Goal: Information Seeking & Learning: Learn about a topic

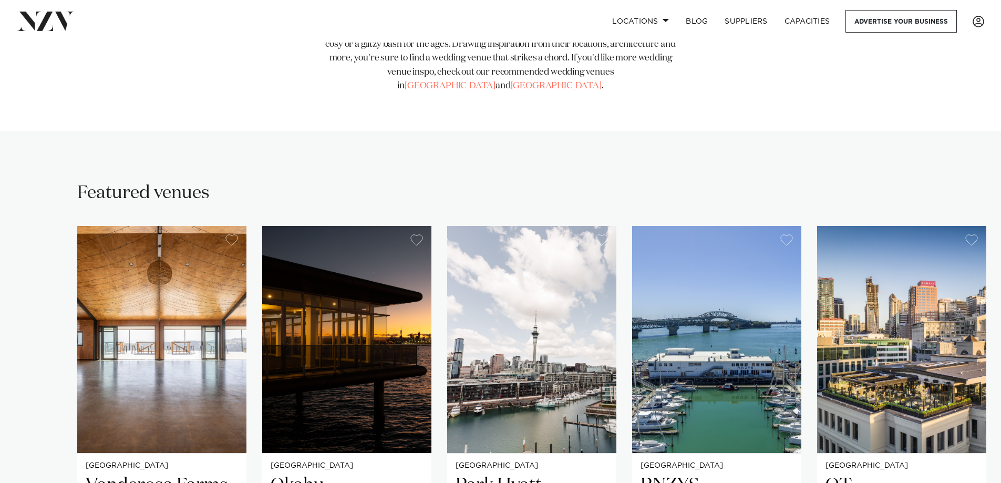
scroll to position [683, 0]
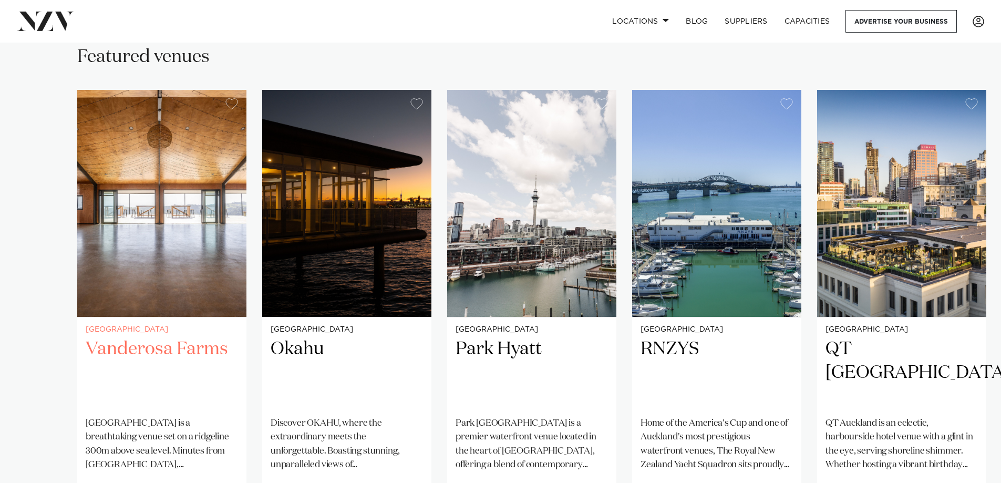
click at [180, 337] on h2 "Vanderosa Farms" at bounding box center [162, 372] width 152 height 71
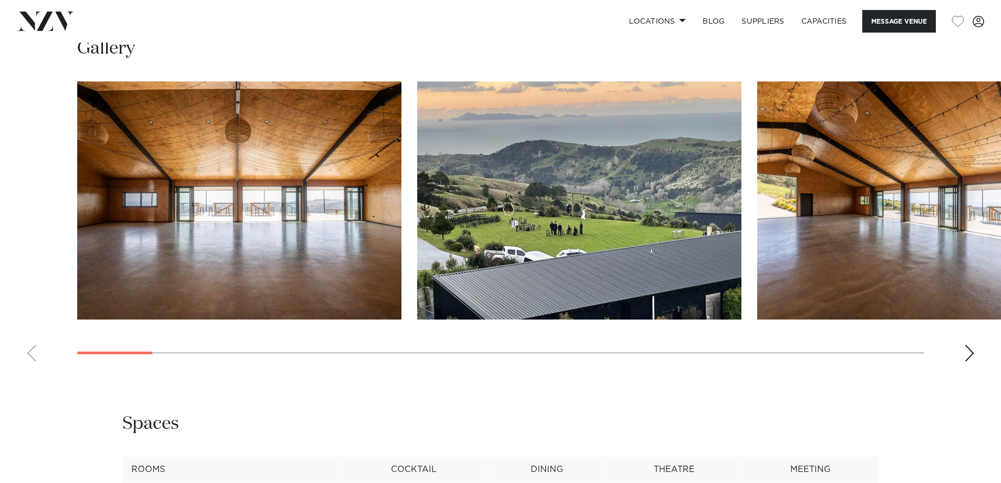
scroll to position [1051, 0]
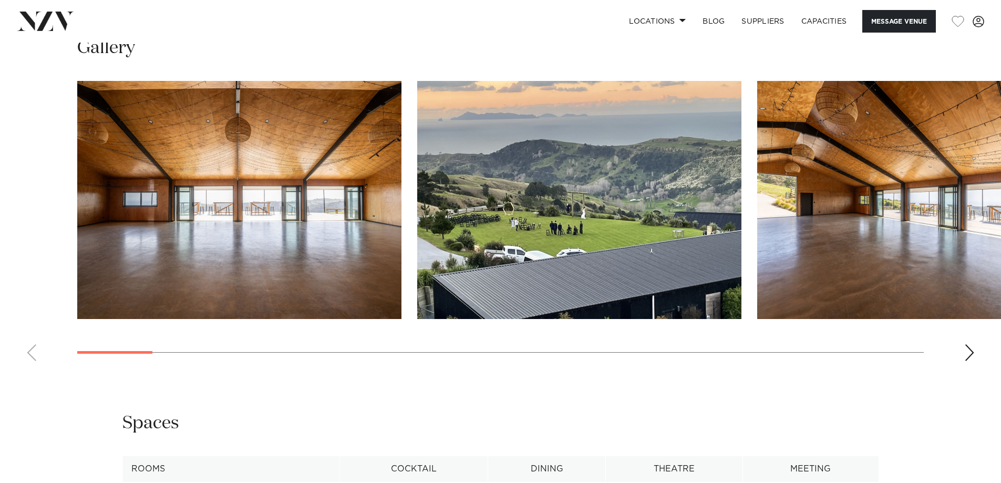
click at [966, 344] on div "Next slide" at bounding box center [969, 352] width 11 height 17
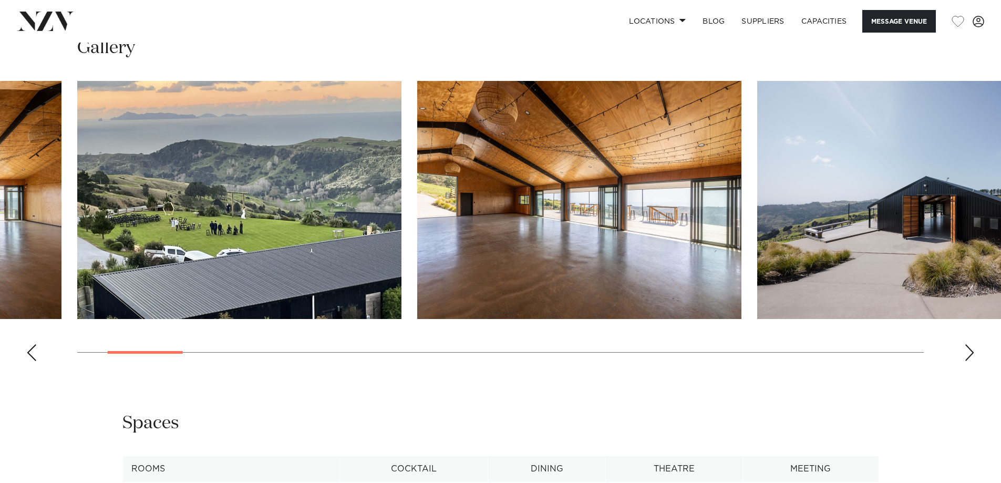
click at [964, 340] on swiper-container at bounding box center [500, 225] width 1001 height 289
click at [973, 344] on div "Next slide" at bounding box center [969, 352] width 11 height 17
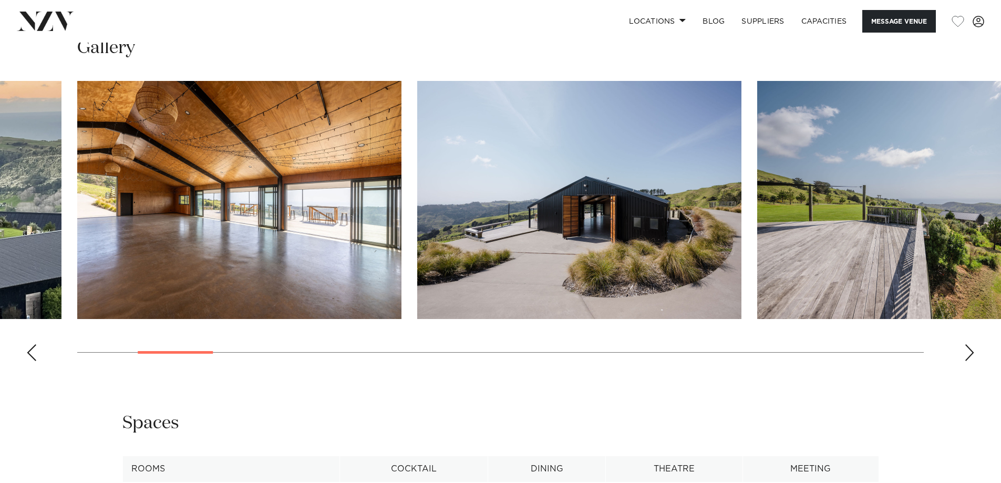
click at [973, 344] on div "Next slide" at bounding box center [969, 352] width 11 height 17
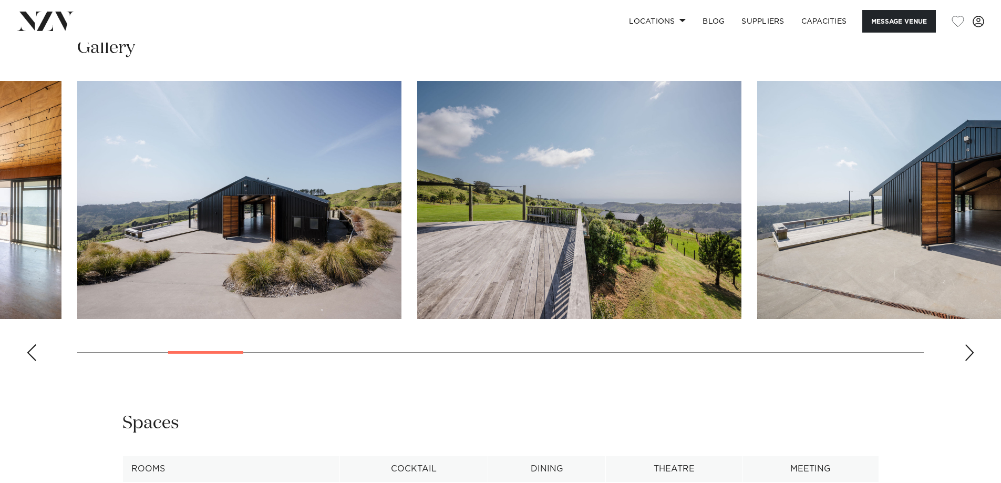
click at [973, 344] on div "Next slide" at bounding box center [969, 352] width 11 height 17
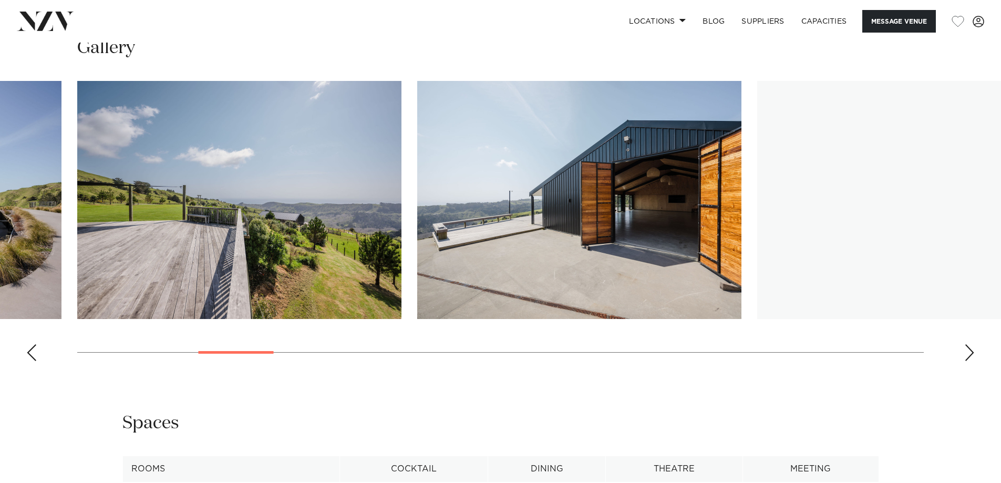
click at [973, 344] on div "Next slide" at bounding box center [969, 352] width 11 height 17
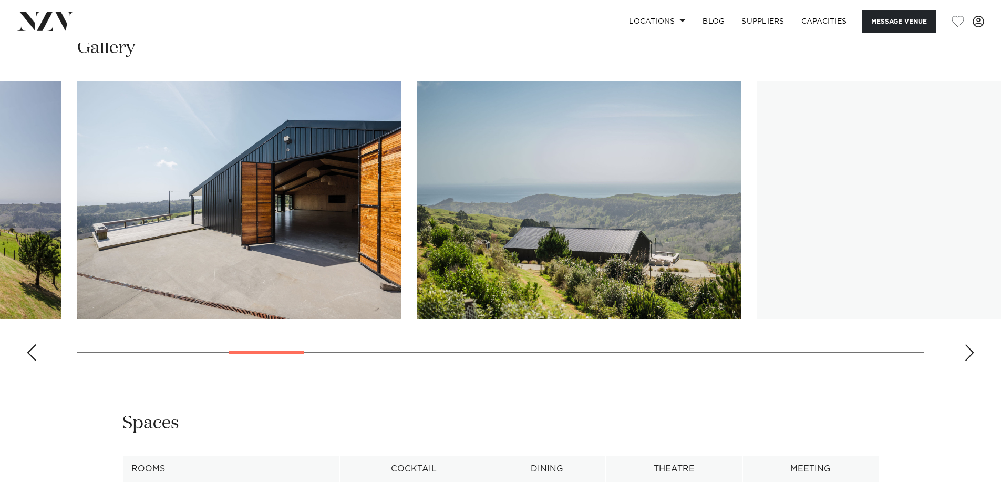
click at [973, 344] on div "Next slide" at bounding box center [969, 352] width 11 height 17
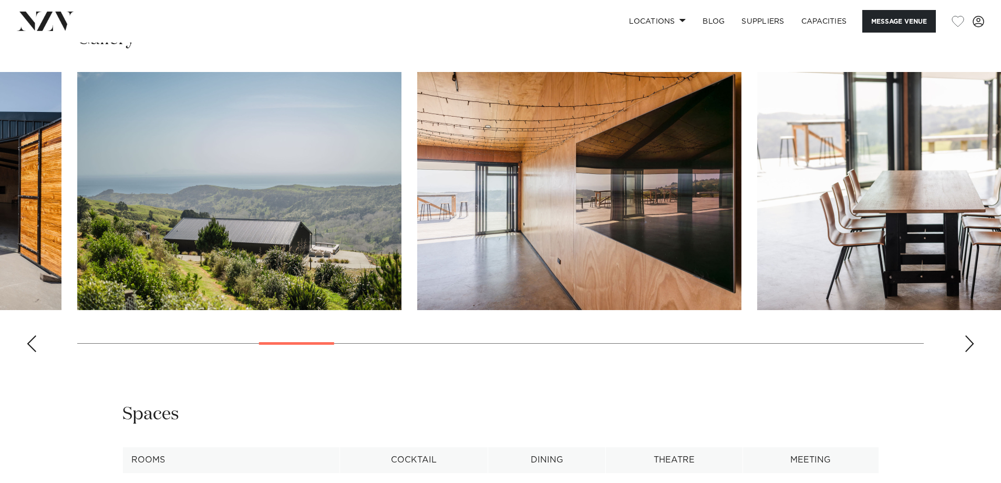
scroll to position [841, 0]
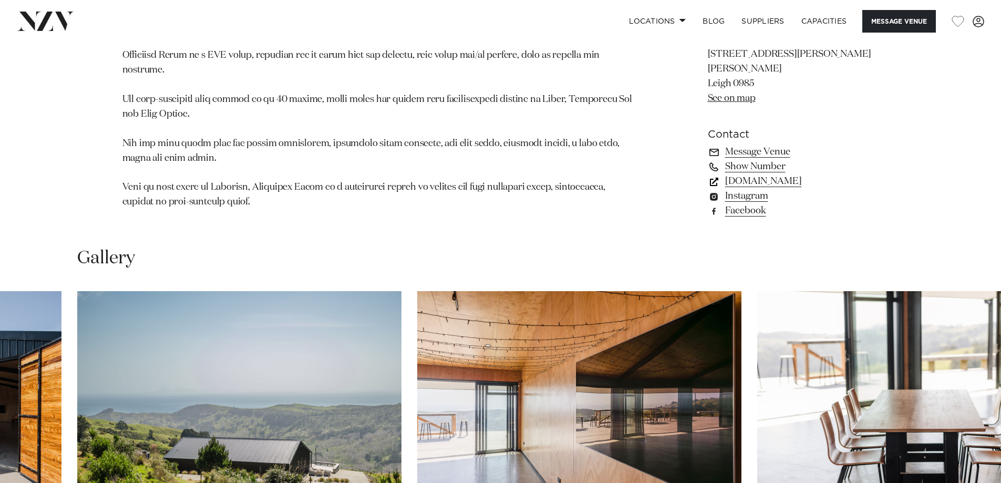
click at [773, 174] on link "vanderosafarms.co.nz" at bounding box center [793, 181] width 171 height 15
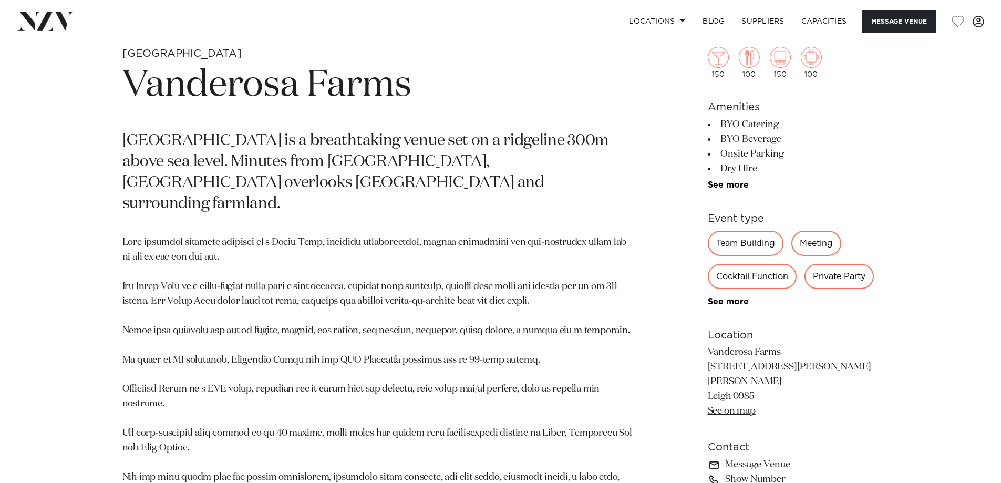
scroll to position [526, 0]
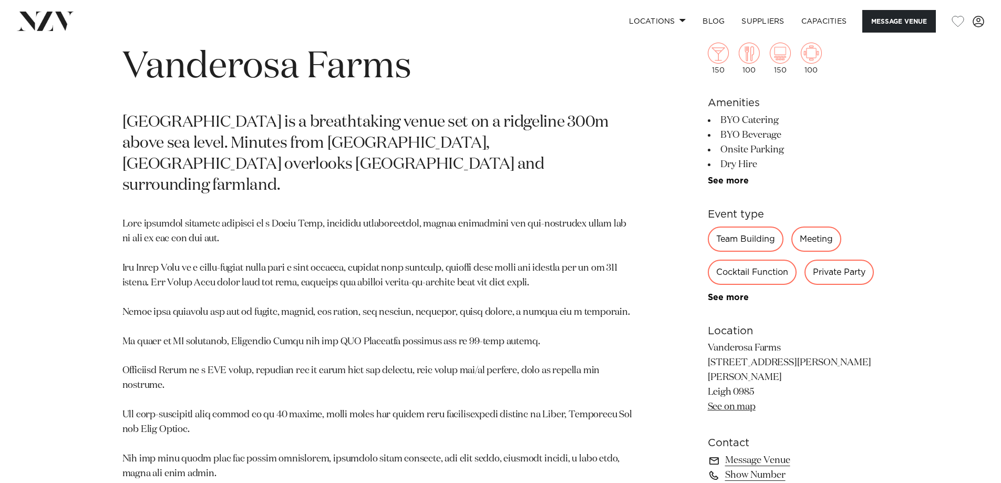
drag, startPoint x: 762, startPoint y: 165, endPoint x: 723, endPoint y: 120, distance: 59.2
click at [723, 120] on ul "BYO Catering BYO Beverage Onsite Parking Dry Hire AV Equipment Natural Light Fr…" at bounding box center [793, 149] width 171 height 73
copy ul "BYO Catering BYO Beverage Onsite Parking Dry Hire"
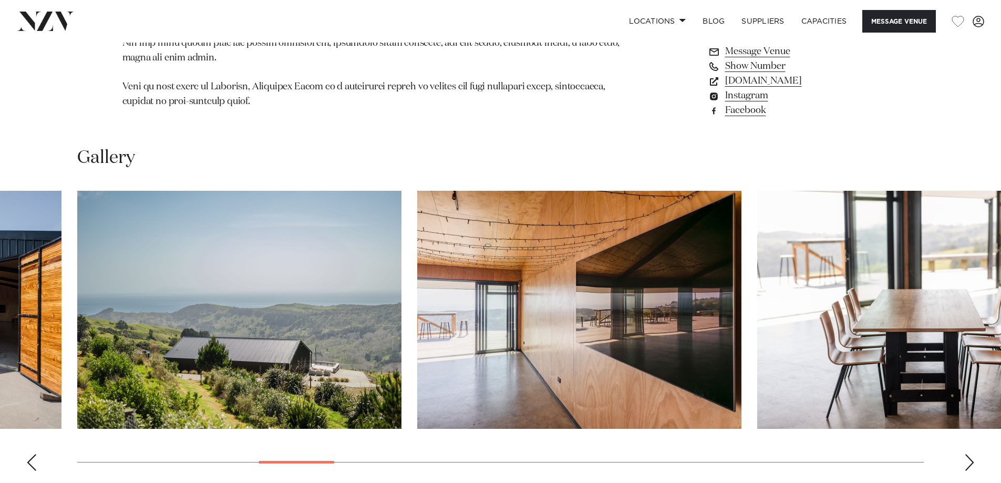
scroll to position [946, 0]
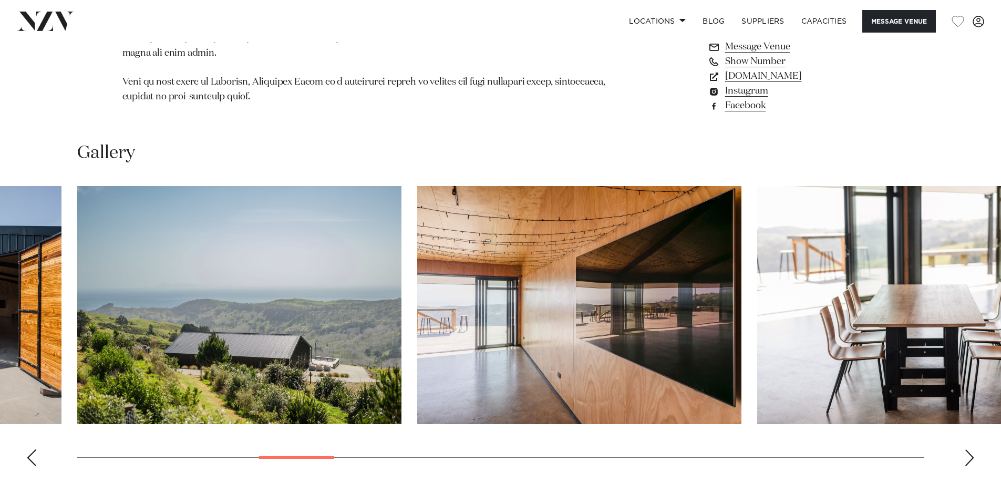
click at [964, 439] on swiper-container at bounding box center [500, 330] width 1001 height 289
click at [967, 449] on div "Next slide" at bounding box center [969, 457] width 11 height 17
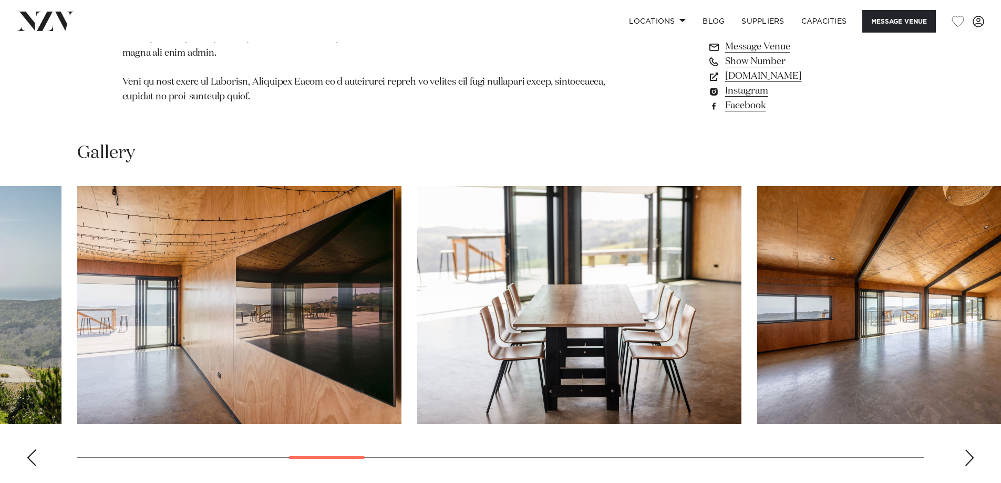
click at [971, 449] on div "Next slide" at bounding box center [969, 457] width 11 height 17
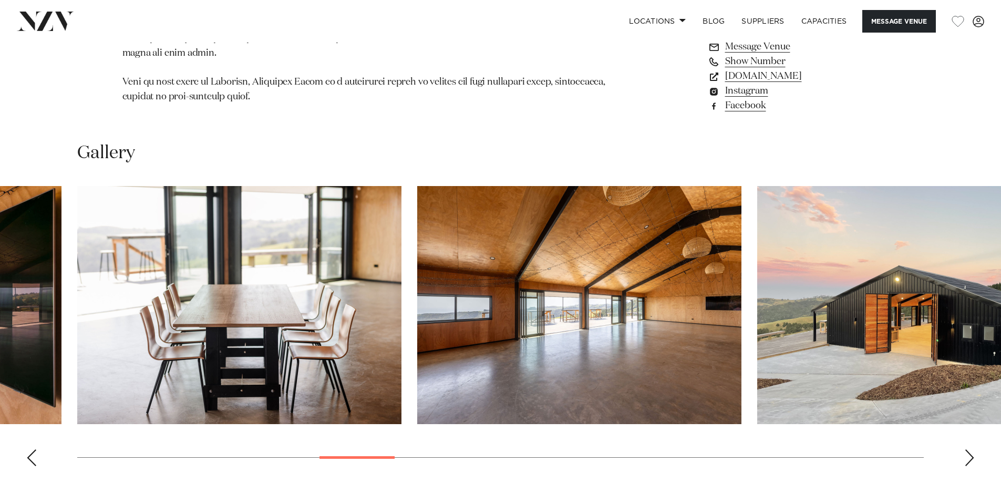
click at [969, 449] on div "Next slide" at bounding box center [969, 457] width 11 height 17
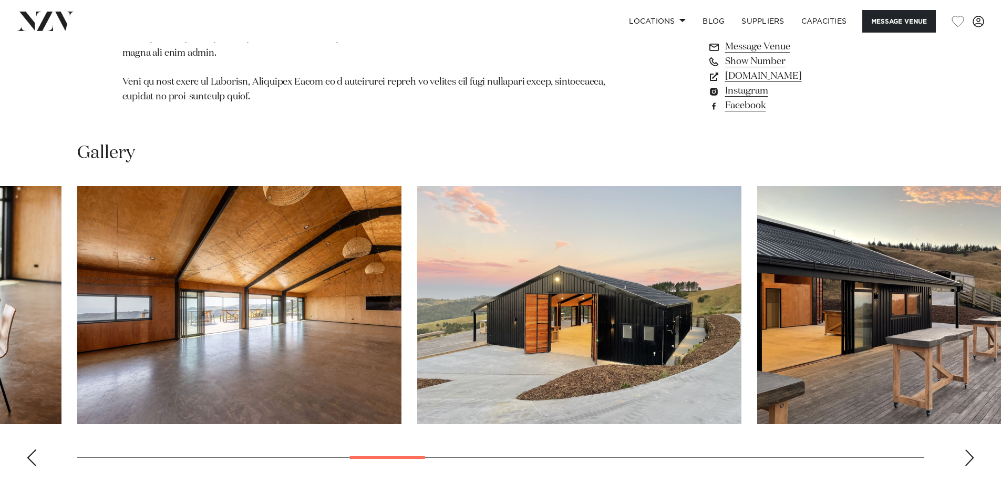
click at [969, 449] on div "Next slide" at bounding box center [969, 457] width 11 height 17
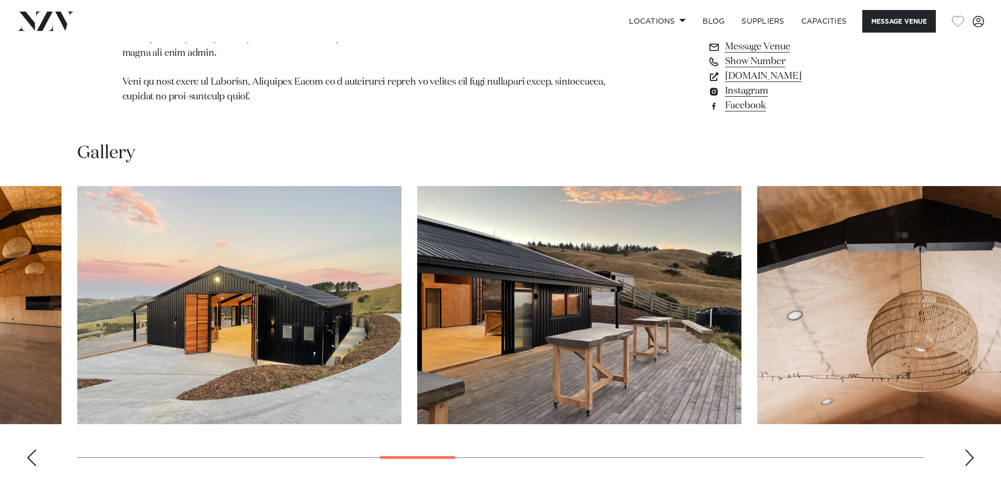
click at [971, 449] on div "Next slide" at bounding box center [969, 457] width 11 height 17
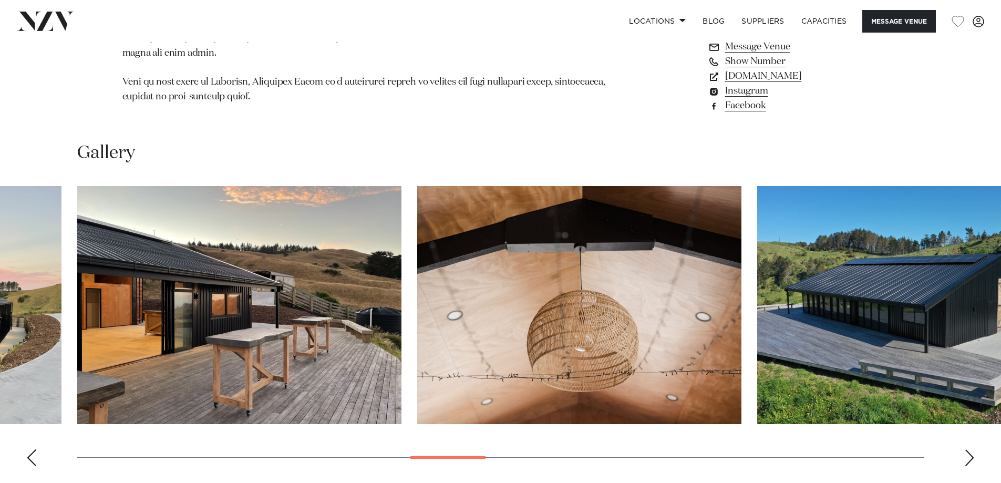
click at [971, 449] on div "Next slide" at bounding box center [969, 457] width 11 height 17
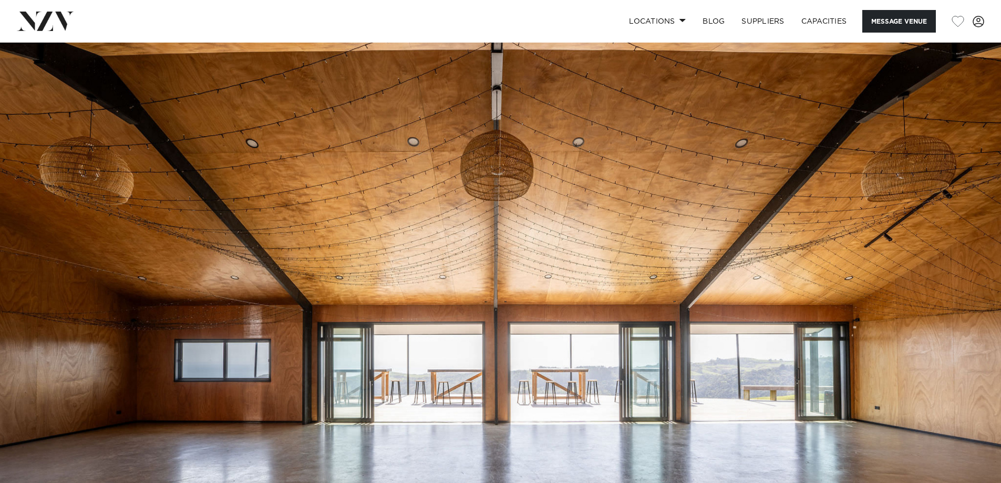
scroll to position [53, 0]
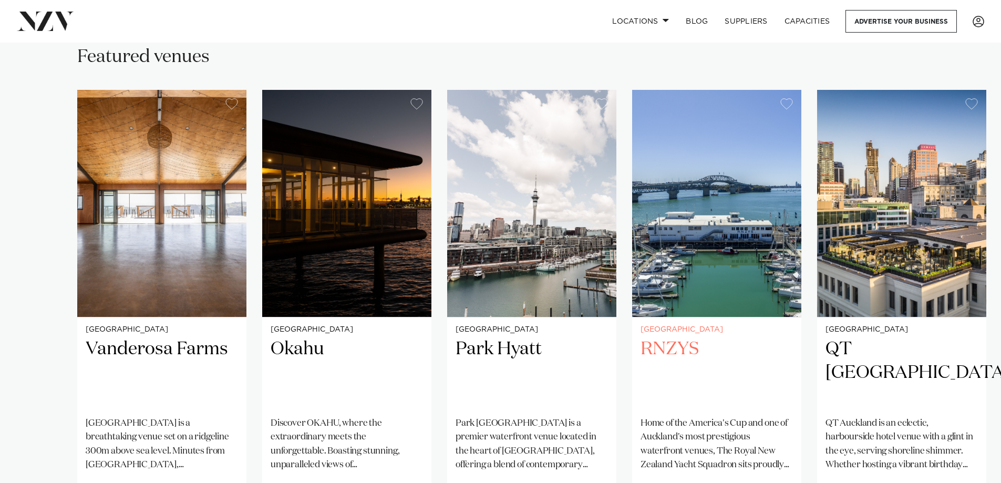
click at [703, 340] on h2 "RNZYS" at bounding box center [717, 372] width 152 height 71
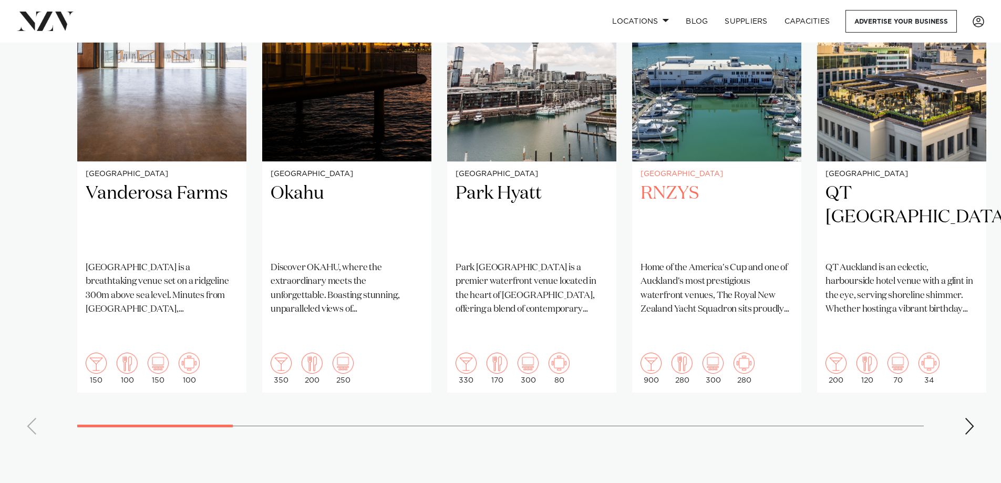
scroll to position [841, 0]
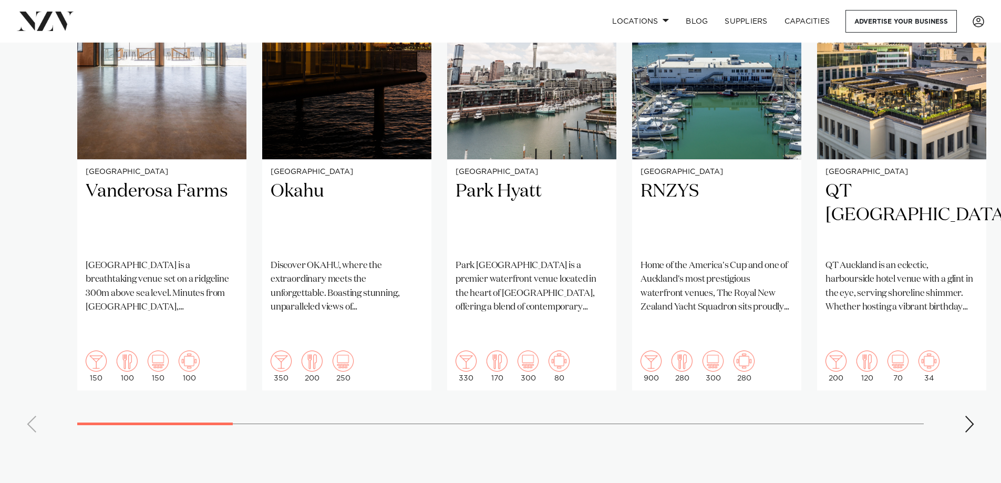
click at [967, 416] on div "Next slide" at bounding box center [969, 424] width 11 height 17
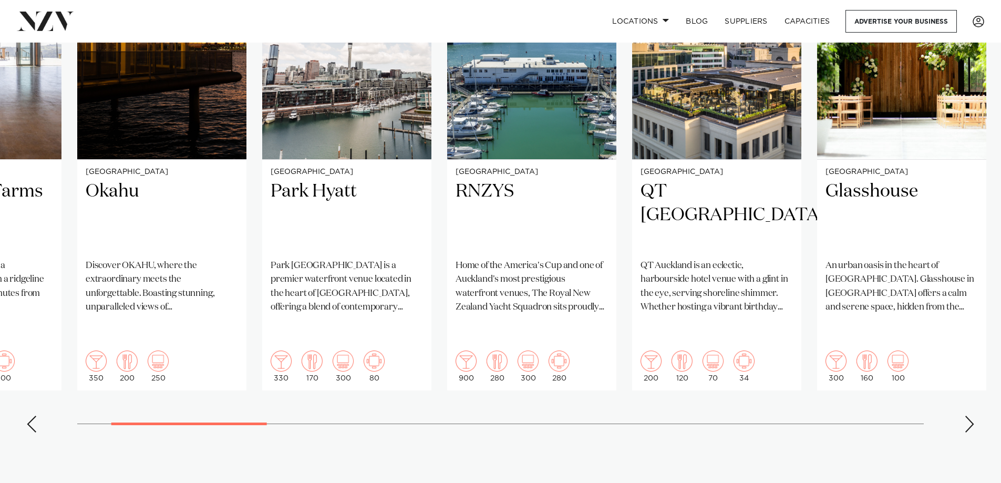
click at [967, 416] on div "Next slide" at bounding box center [969, 424] width 11 height 17
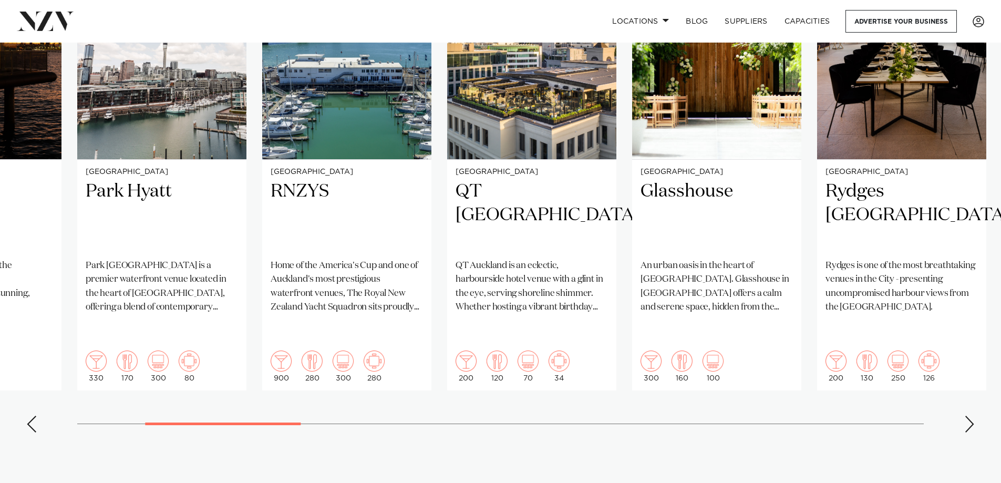
click at [967, 416] on div "Next slide" at bounding box center [969, 424] width 11 height 17
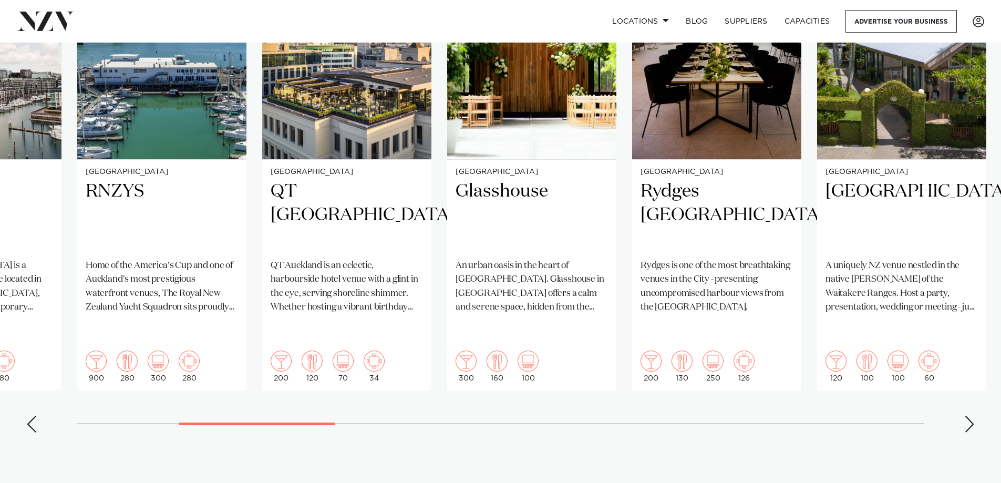
click at [967, 416] on div "Next slide" at bounding box center [969, 424] width 11 height 17
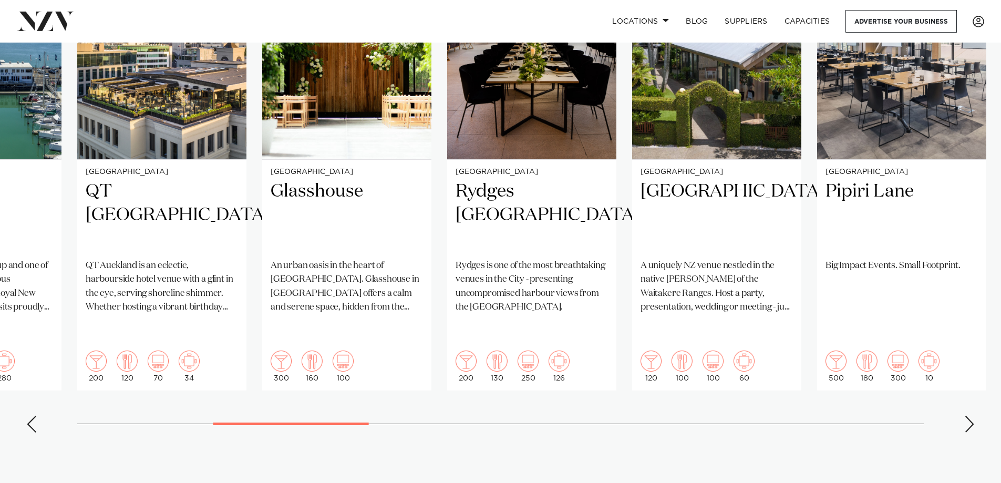
click at [967, 416] on div "Next slide" at bounding box center [969, 424] width 11 height 17
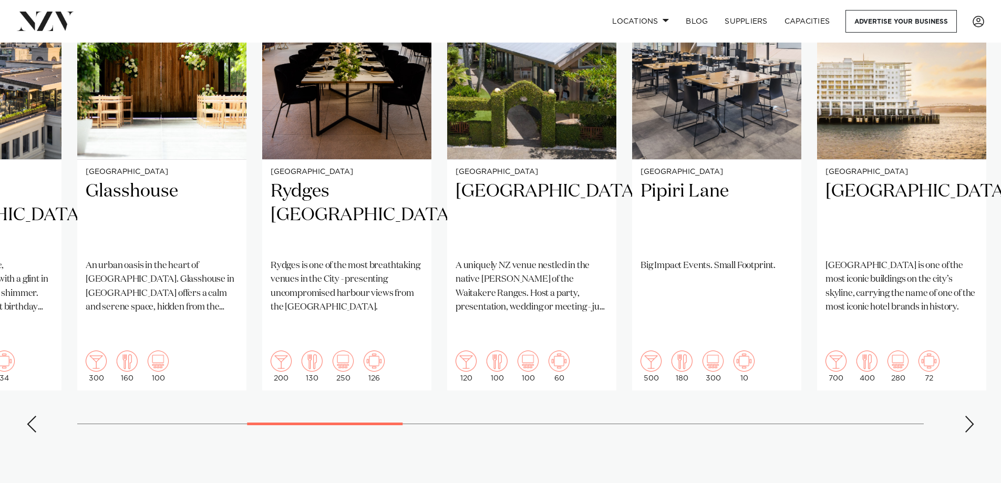
click at [967, 416] on div "Next slide" at bounding box center [969, 424] width 11 height 17
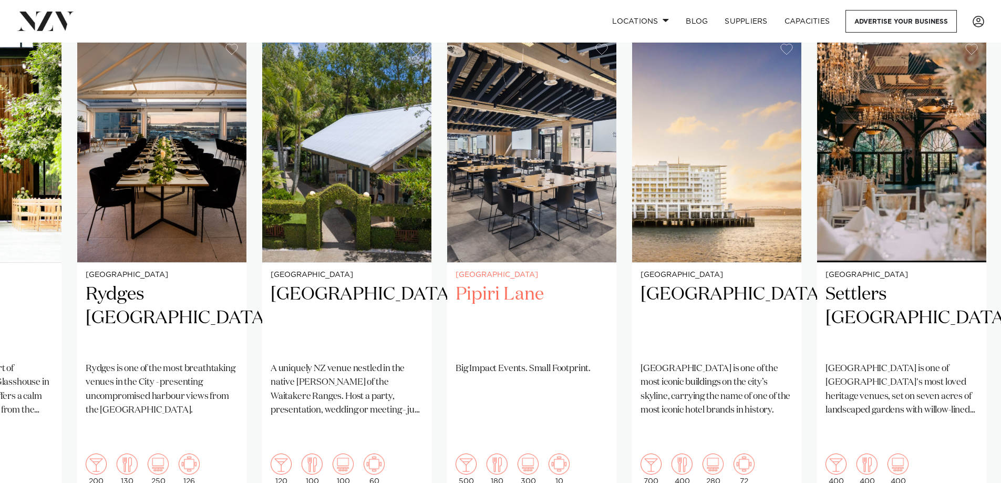
scroll to position [736, 0]
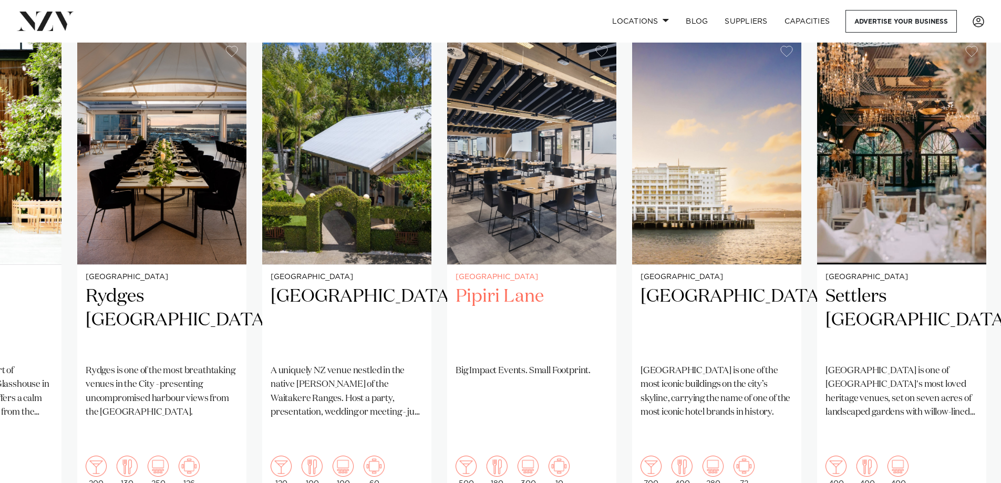
click at [529, 293] on h2 "Pipiri Lane" at bounding box center [532, 320] width 152 height 71
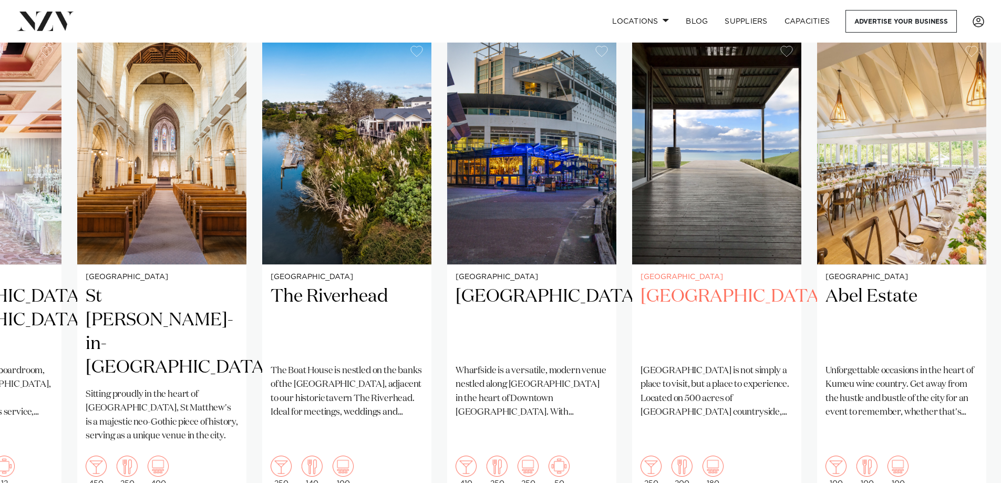
click at [671, 294] on h2 "[GEOGRAPHIC_DATA]" at bounding box center [717, 320] width 152 height 71
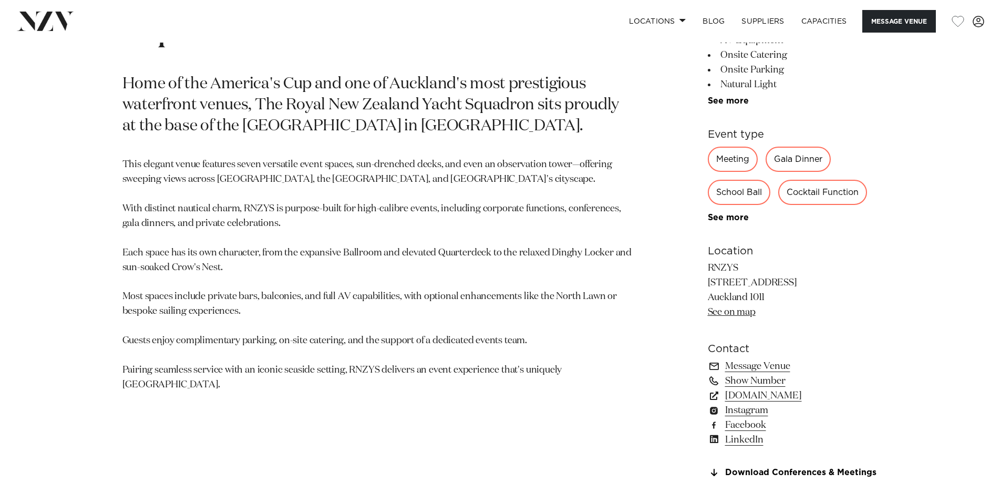
scroll to position [631, 0]
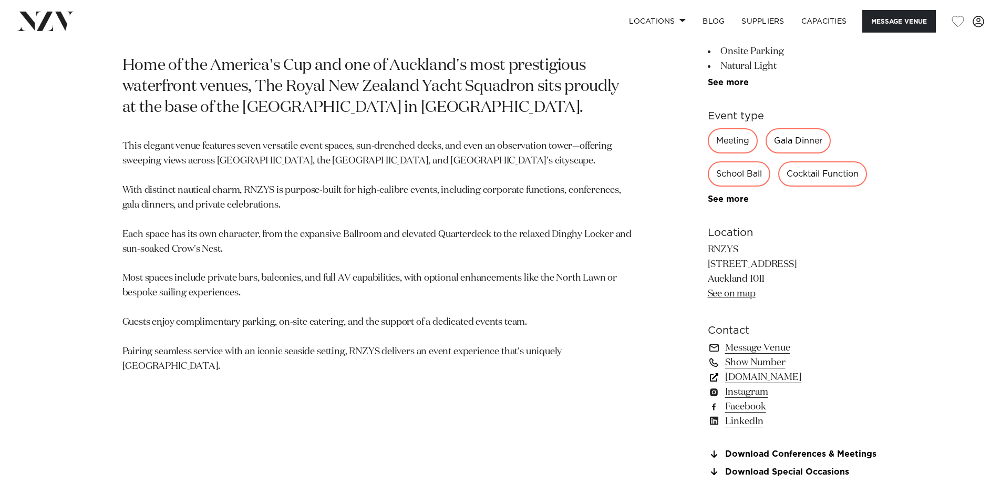
click at [738, 376] on link "rnzys.org.nz" at bounding box center [793, 377] width 171 height 15
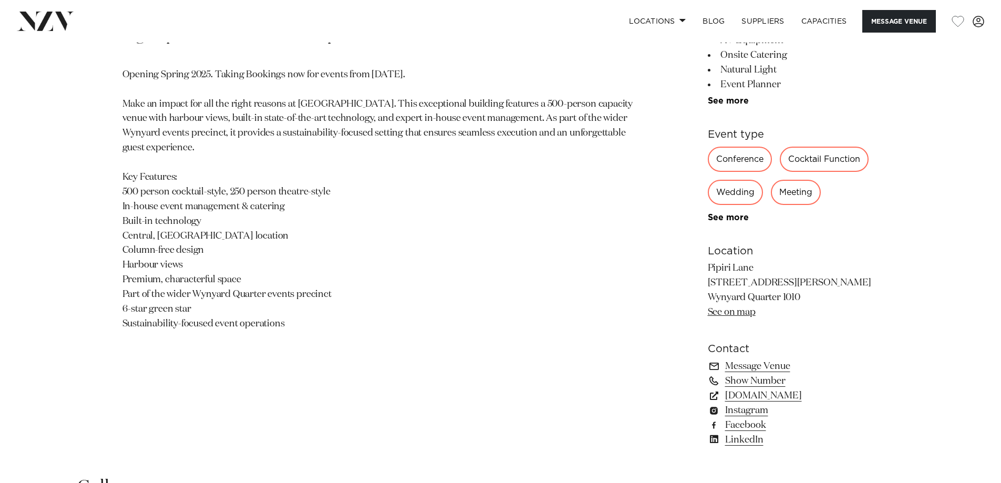
scroll to position [631, 0]
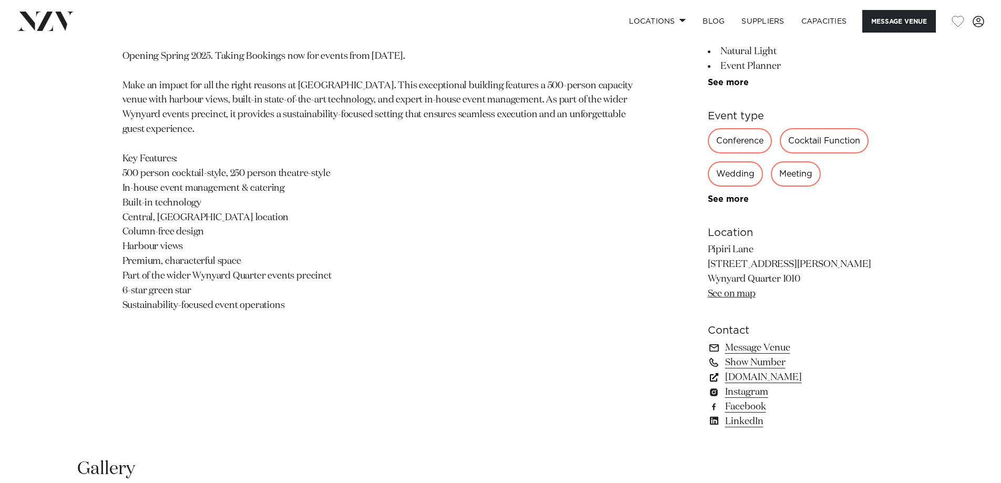
click at [771, 380] on link "[DOMAIN_NAME]" at bounding box center [793, 377] width 171 height 15
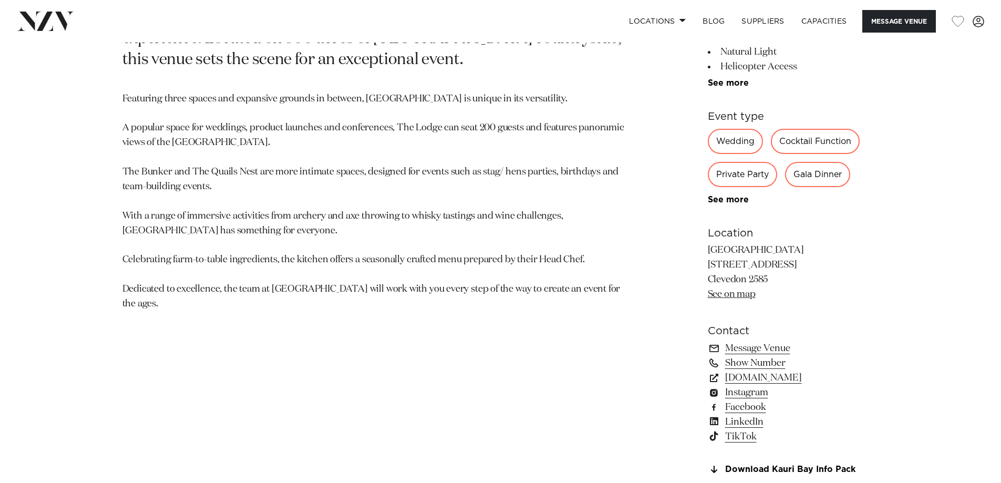
scroll to position [631, 0]
click at [771, 379] on link "[DOMAIN_NAME]" at bounding box center [793, 377] width 171 height 15
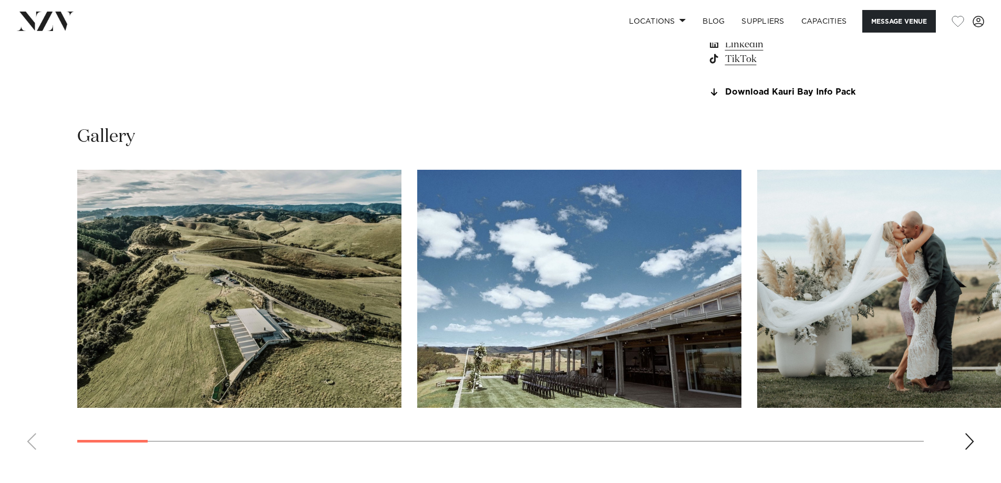
scroll to position [999, 0]
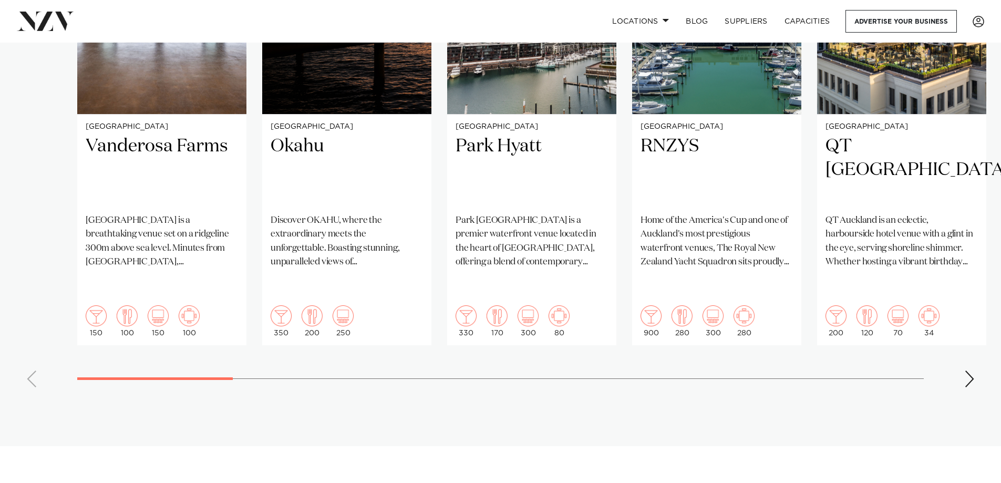
scroll to position [946, 0]
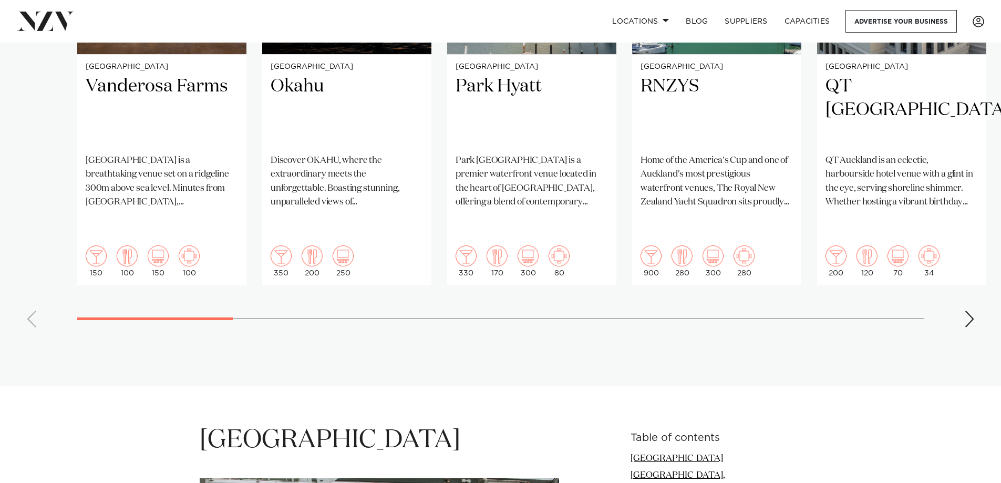
click at [961, 280] on swiper-container "Auckland Vanderosa Farms [GEOGRAPHIC_DATA] is a breathtaking venue set on a rid…" at bounding box center [500, 81] width 1001 height 509
click at [967, 311] on div "Next slide" at bounding box center [969, 319] width 11 height 17
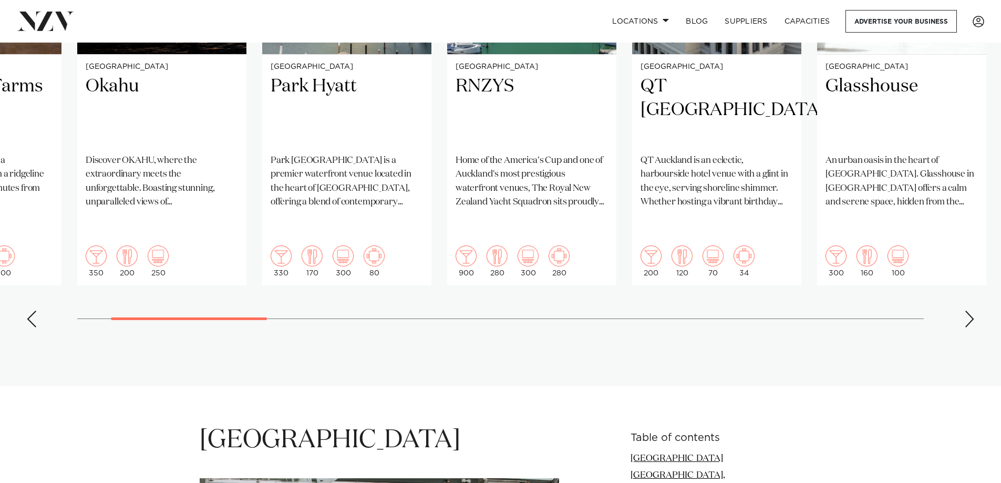
click at [967, 311] on div "Next slide" at bounding box center [969, 319] width 11 height 17
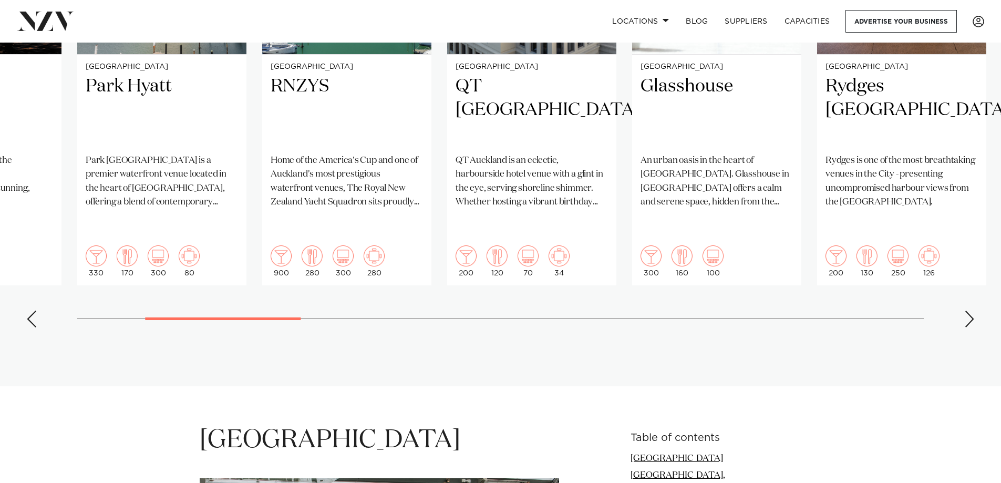
click at [967, 311] on div "Next slide" at bounding box center [969, 319] width 11 height 17
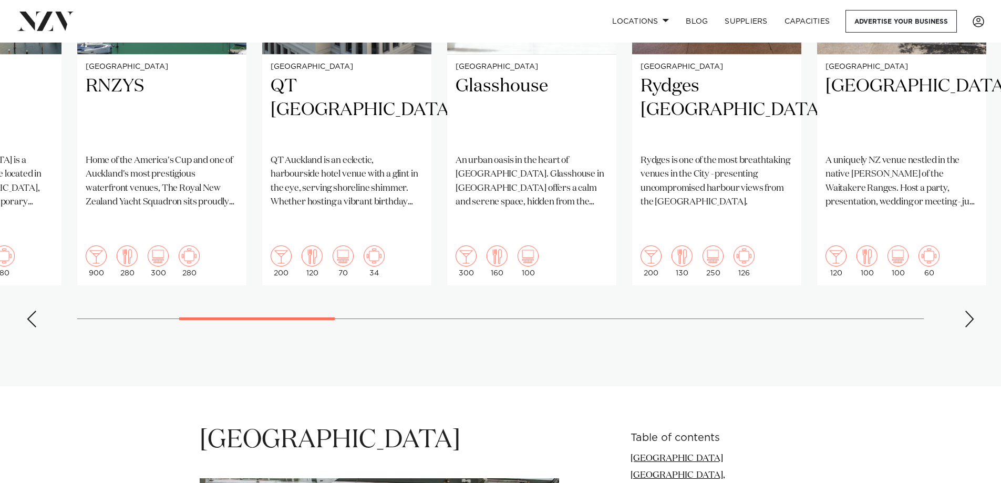
click at [967, 311] on div "Next slide" at bounding box center [969, 319] width 11 height 17
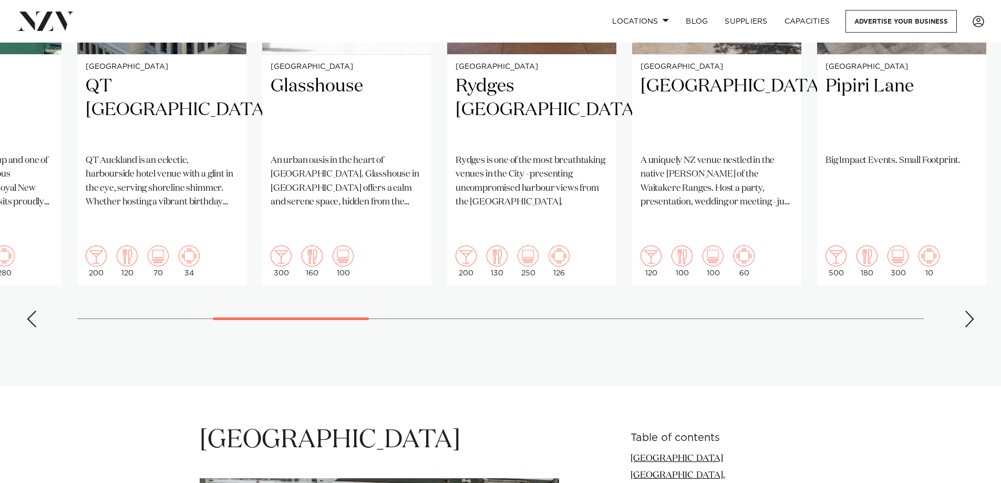
click at [967, 311] on div "Next slide" at bounding box center [969, 319] width 11 height 17
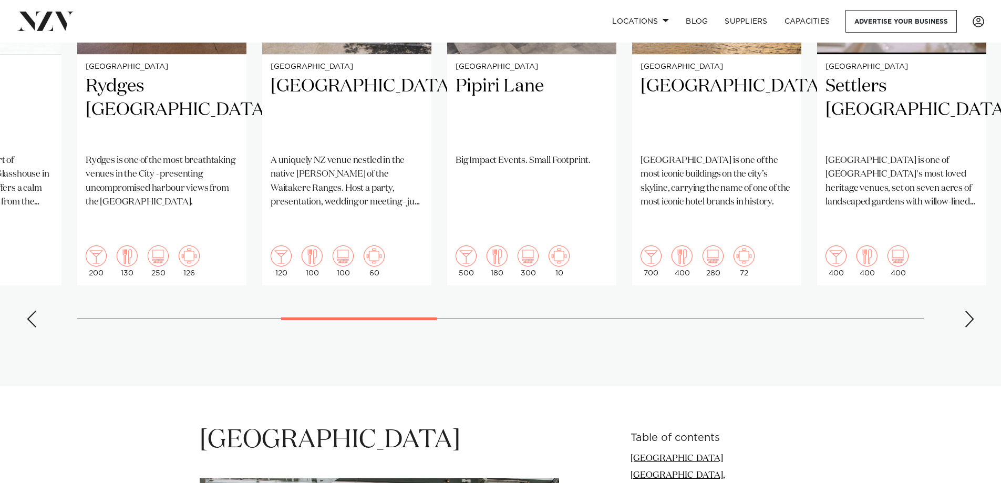
click at [967, 311] on div "Next slide" at bounding box center [969, 319] width 11 height 17
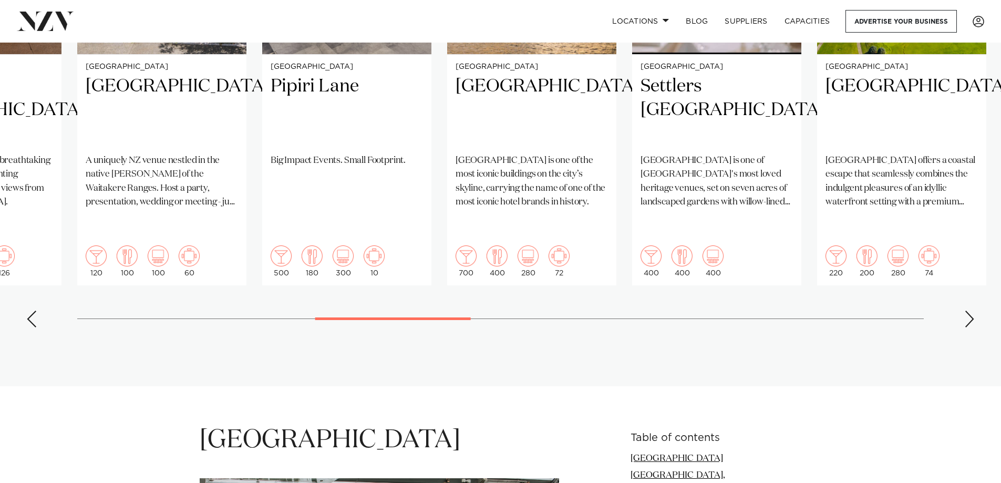
click at [967, 311] on div "Next slide" at bounding box center [969, 319] width 11 height 17
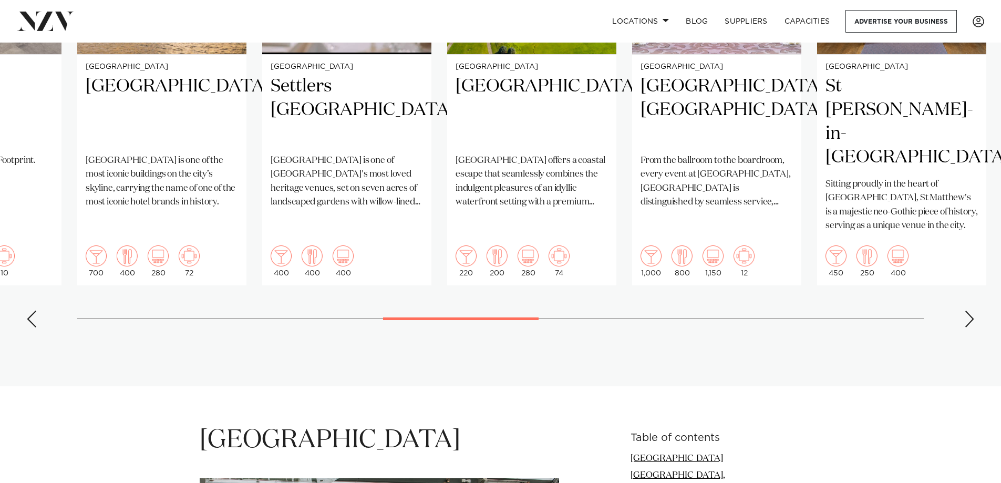
click at [967, 311] on div "Next slide" at bounding box center [969, 319] width 11 height 17
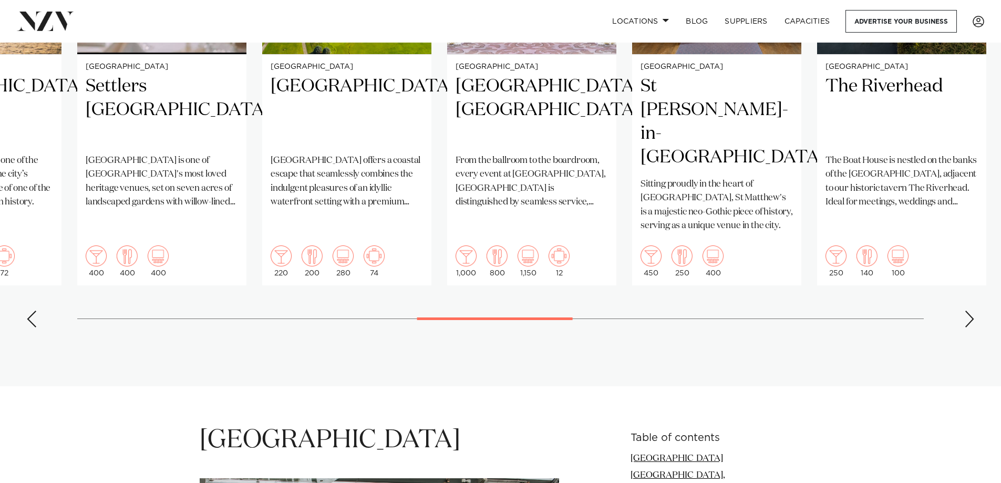
click at [965, 311] on div "Next slide" at bounding box center [969, 319] width 11 height 17
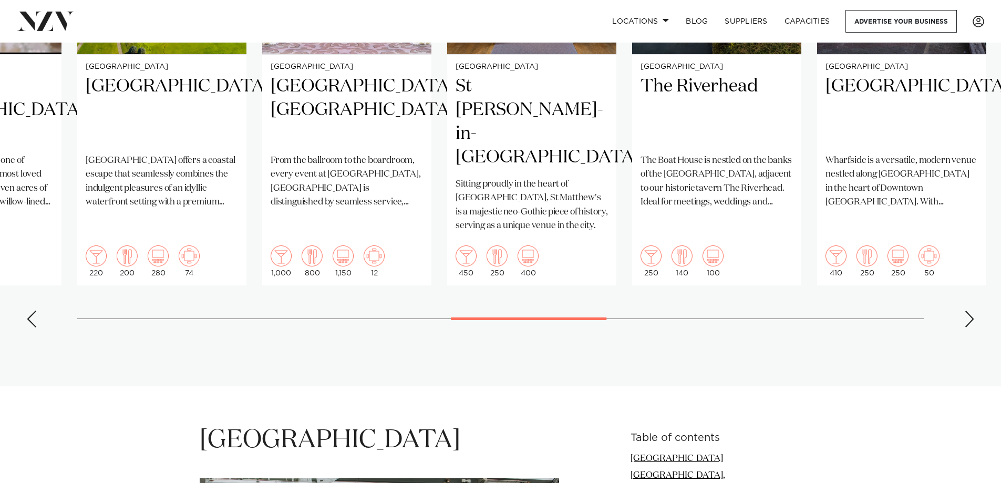
click at [965, 311] on div "Next slide" at bounding box center [969, 319] width 11 height 17
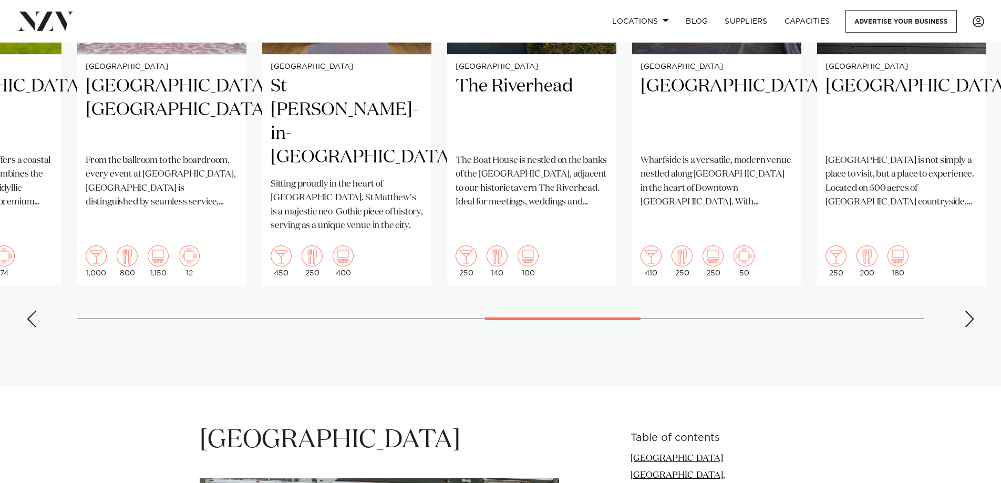
click at [965, 311] on div "Next slide" at bounding box center [969, 319] width 11 height 17
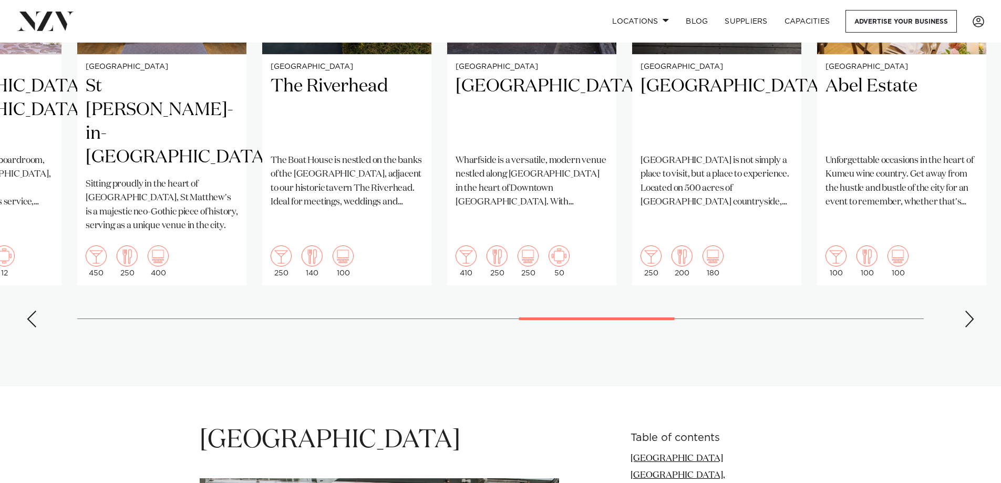
click at [965, 311] on div "Next slide" at bounding box center [969, 319] width 11 height 17
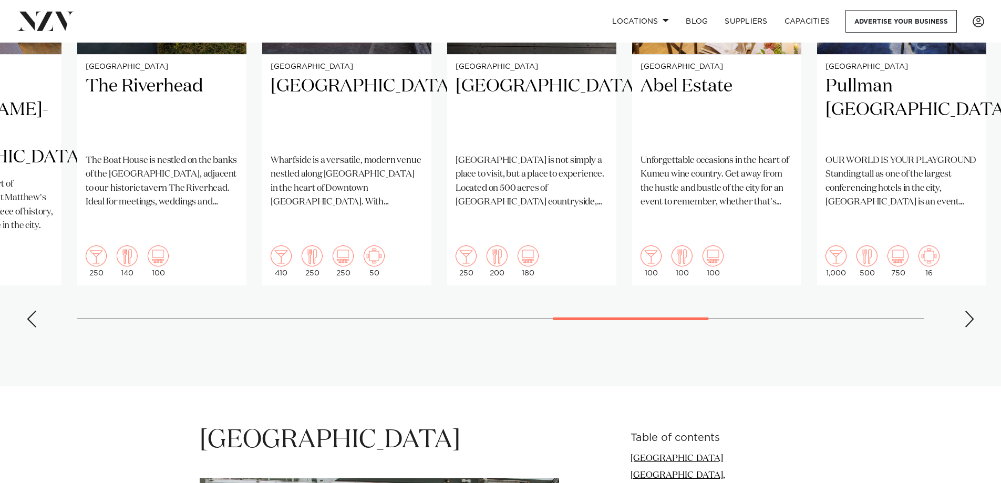
click at [965, 311] on div "Next slide" at bounding box center [969, 319] width 11 height 17
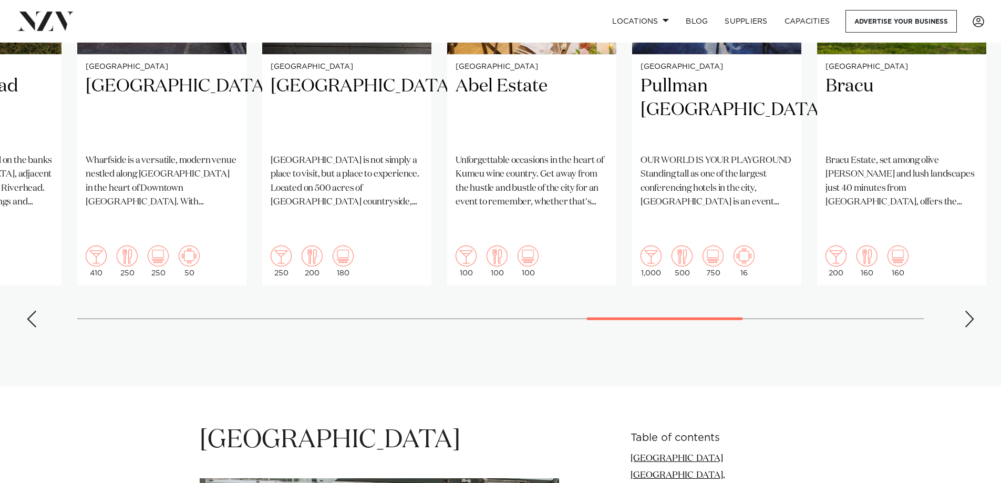
click at [965, 311] on div "Next slide" at bounding box center [969, 319] width 11 height 17
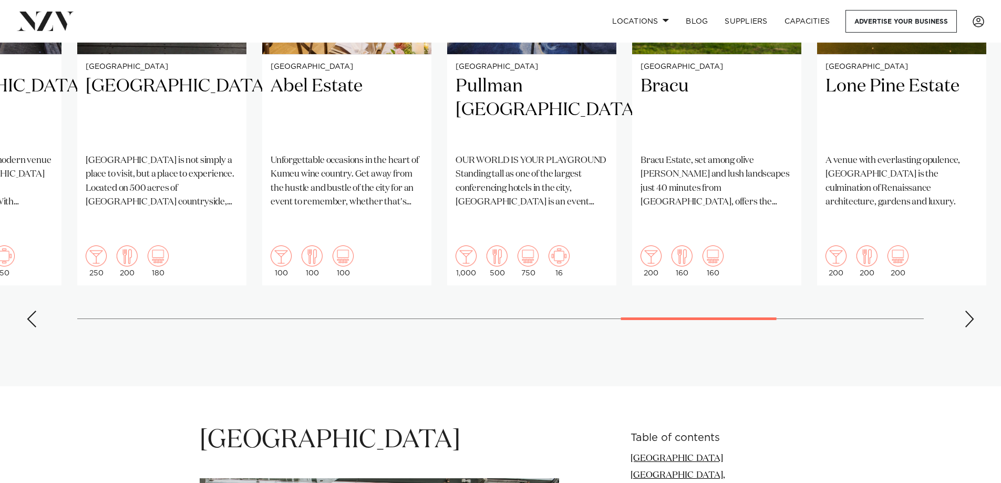
click at [965, 311] on div "Next slide" at bounding box center [969, 319] width 11 height 17
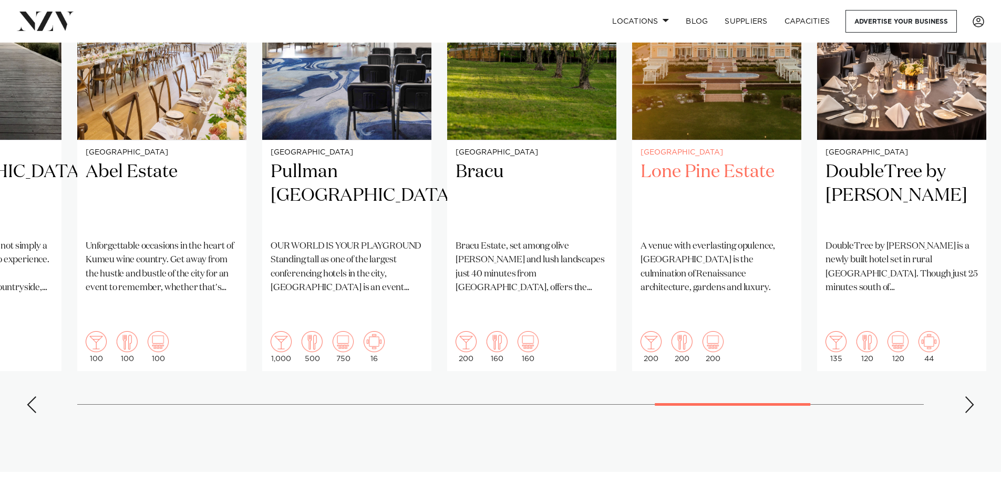
scroll to position [736, 0]
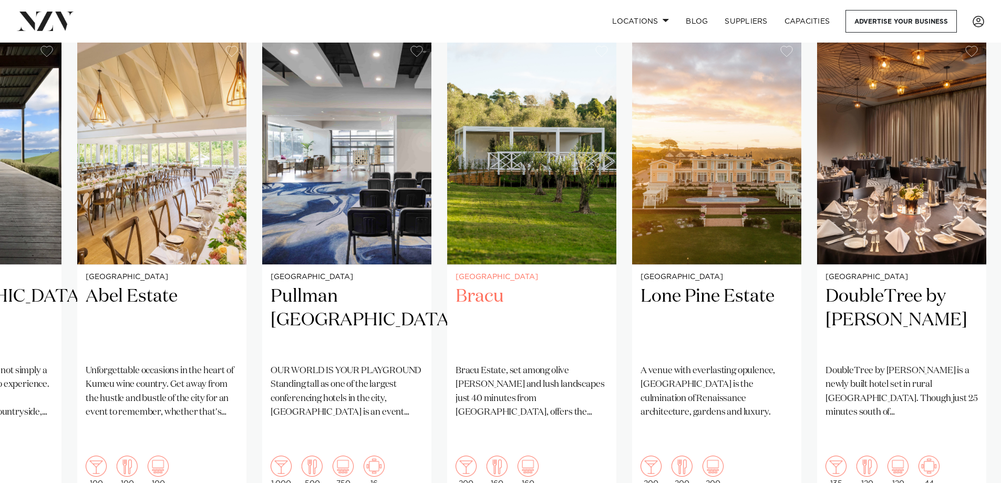
click at [479, 287] on h2 "Bracu" at bounding box center [532, 320] width 152 height 71
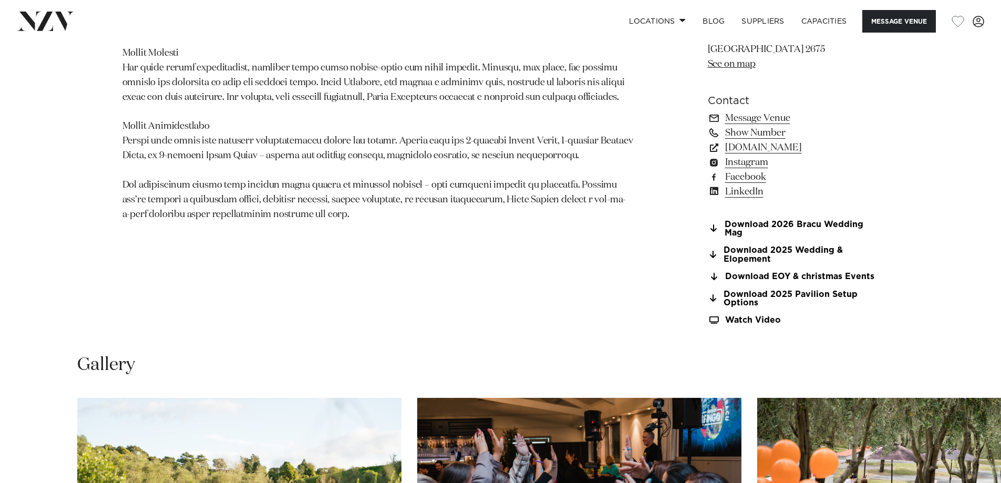
scroll to position [1156, 0]
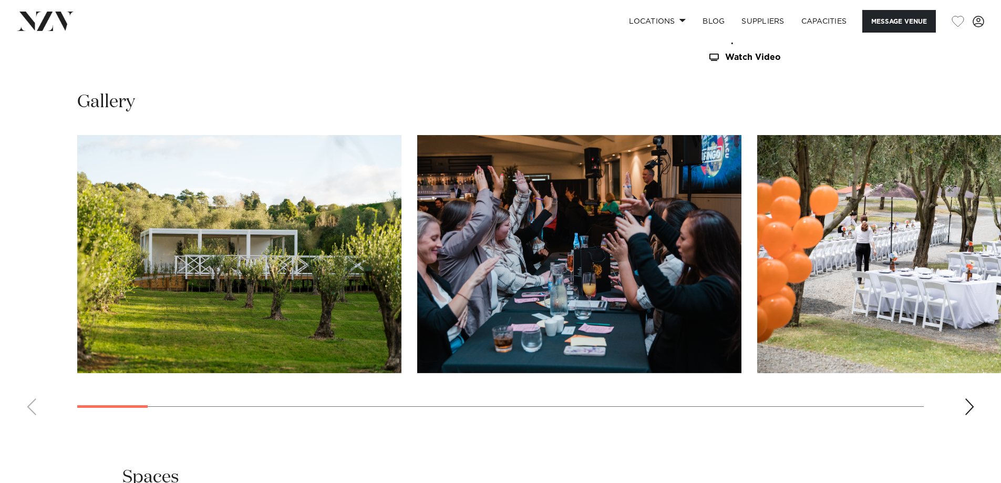
click at [971, 408] on div "Next slide" at bounding box center [969, 406] width 11 height 17
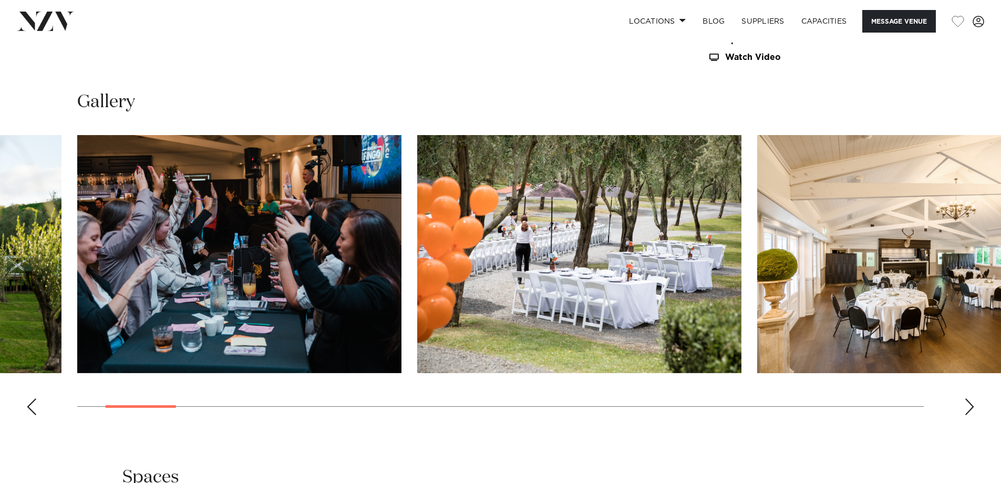
click at [971, 408] on div "Next slide" at bounding box center [969, 406] width 11 height 17
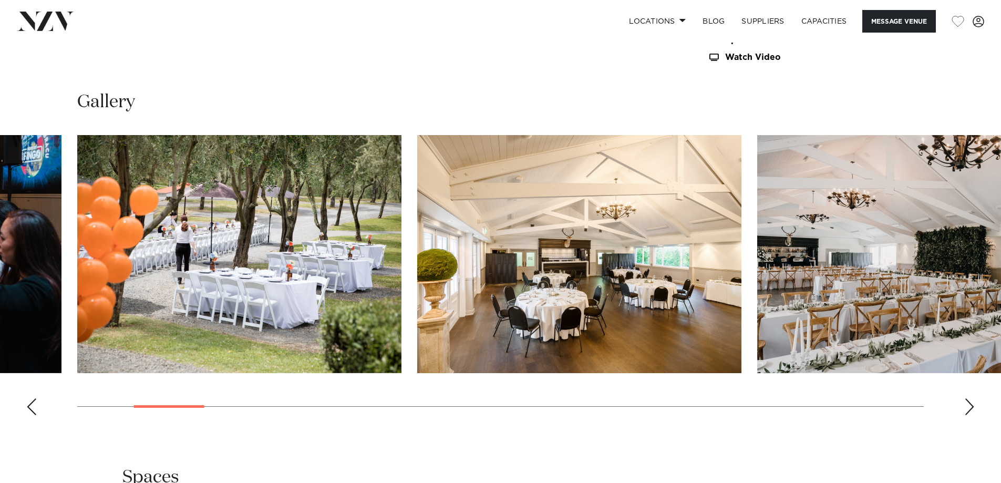
click at [971, 408] on div "Next slide" at bounding box center [969, 406] width 11 height 17
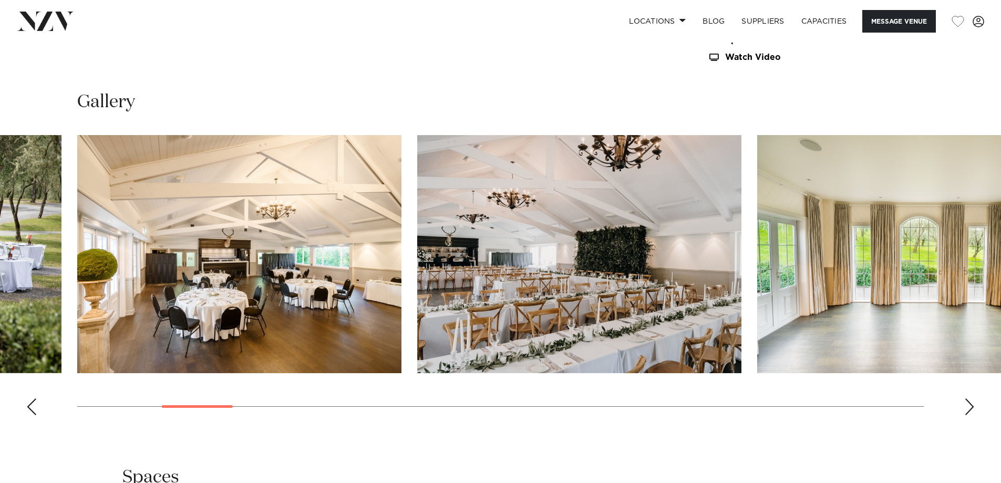
click at [971, 408] on div "Next slide" at bounding box center [969, 406] width 11 height 17
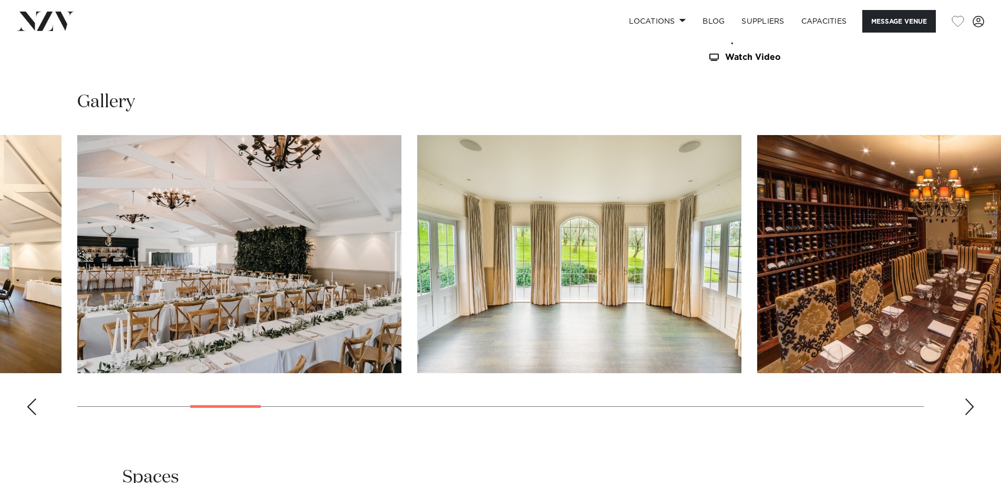
click at [971, 408] on div "Next slide" at bounding box center [969, 406] width 11 height 17
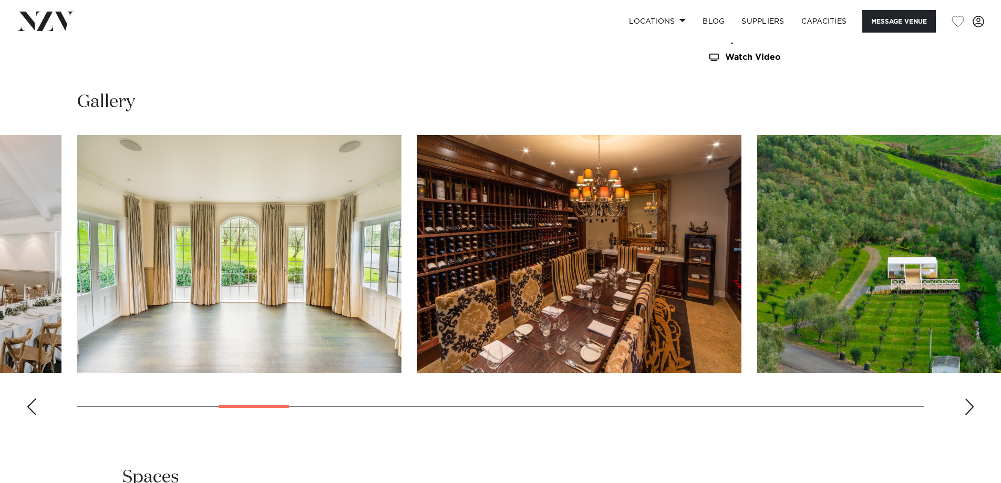
click at [971, 408] on div "Next slide" at bounding box center [969, 406] width 11 height 17
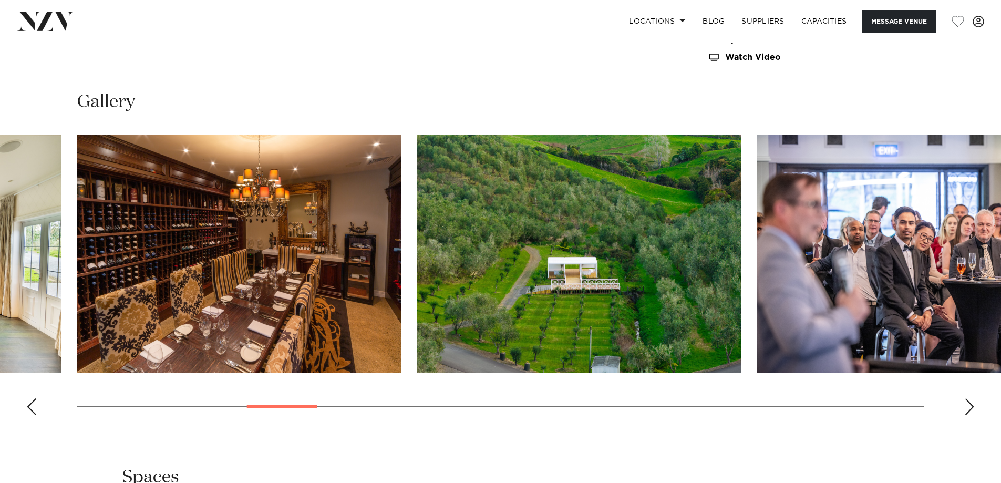
click at [971, 408] on div "Next slide" at bounding box center [969, 406] width 11 height 17
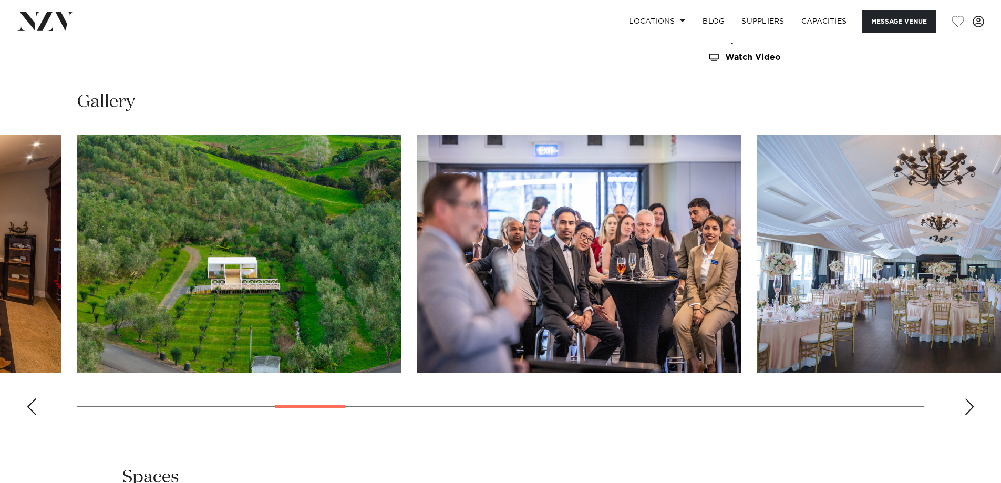
click at [969, 406] on div "Next slide" at bounding box center [969, 406] width 11 height 17
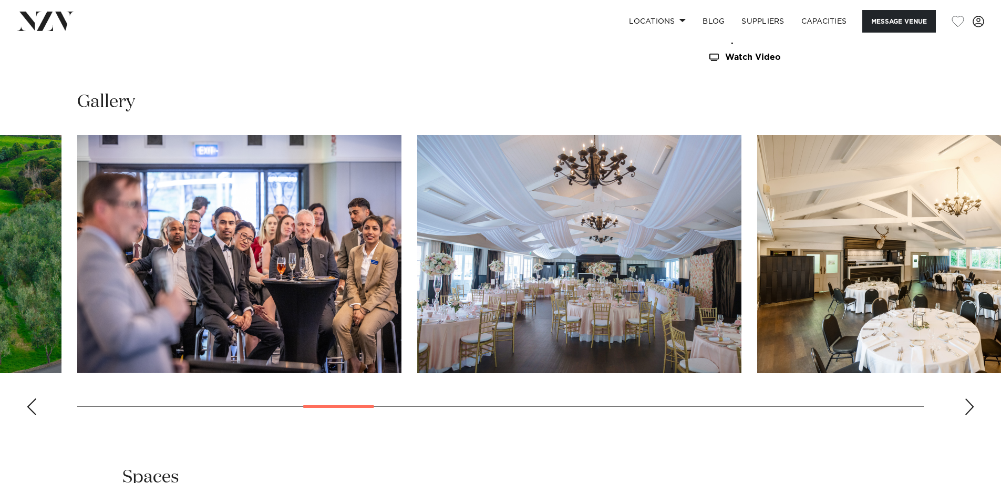
click at [969, 406] on div "Next slide" at bounding box center [969, 406] width 11 height 17
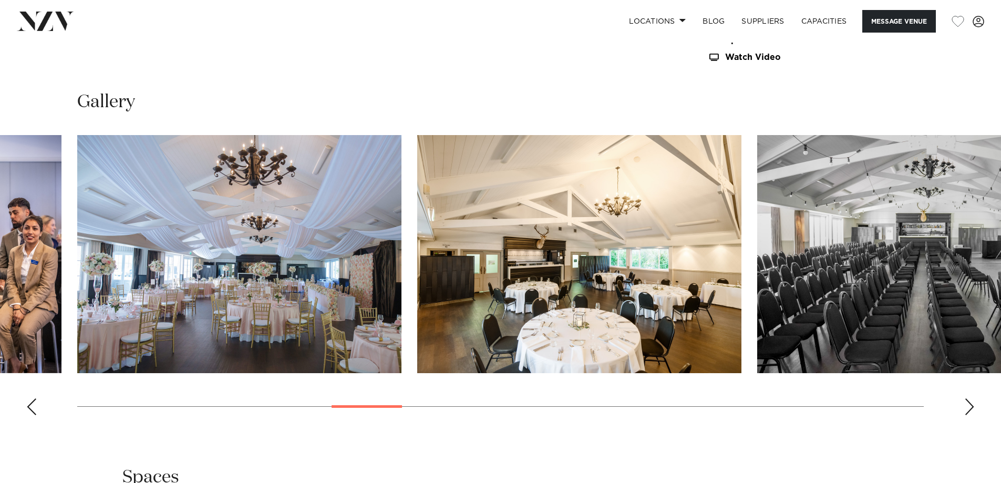
click at [969, 406] on div "Next slide" at bounding box center [969, 406] width 11 height 17
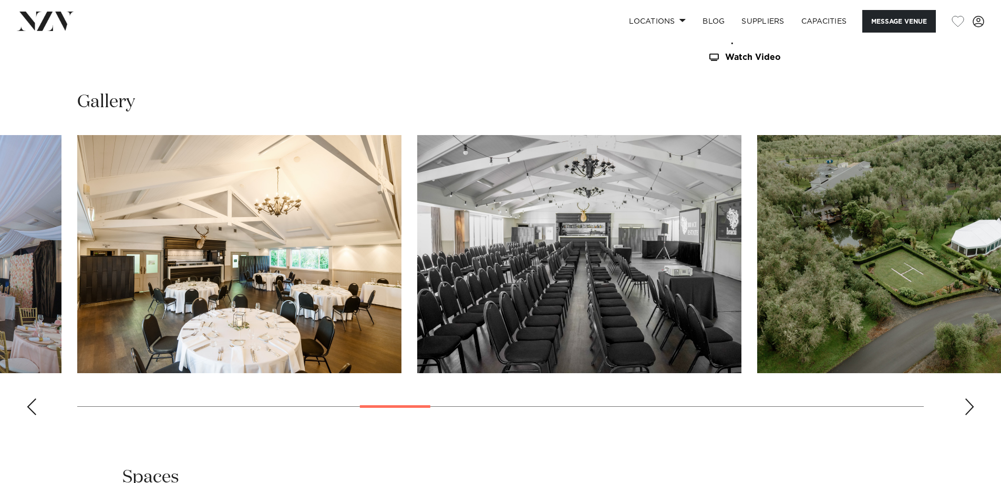
click at [969, 406] on div "Next slide" at bounding box center [969, 406] width 11 height 17
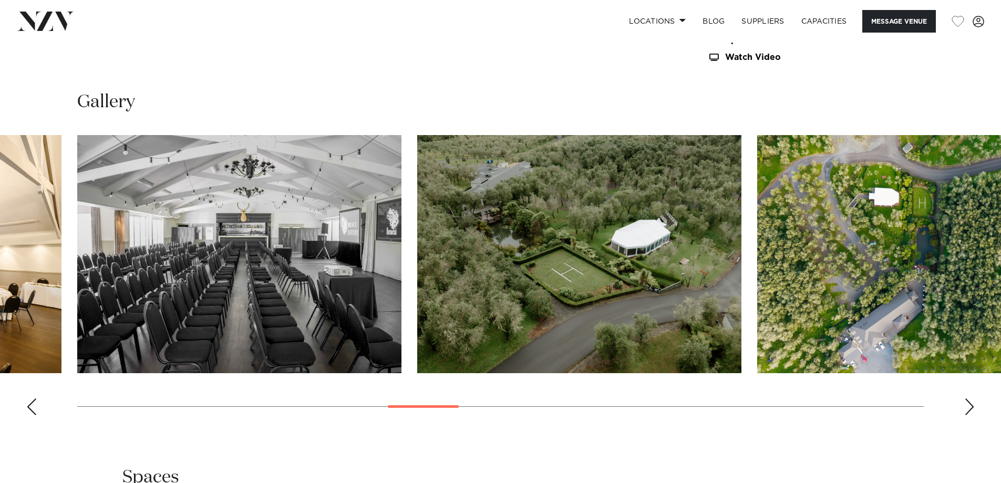
click at [969, 406] on div "Next slide" at bounding box center [969, 406] width 11 height 17
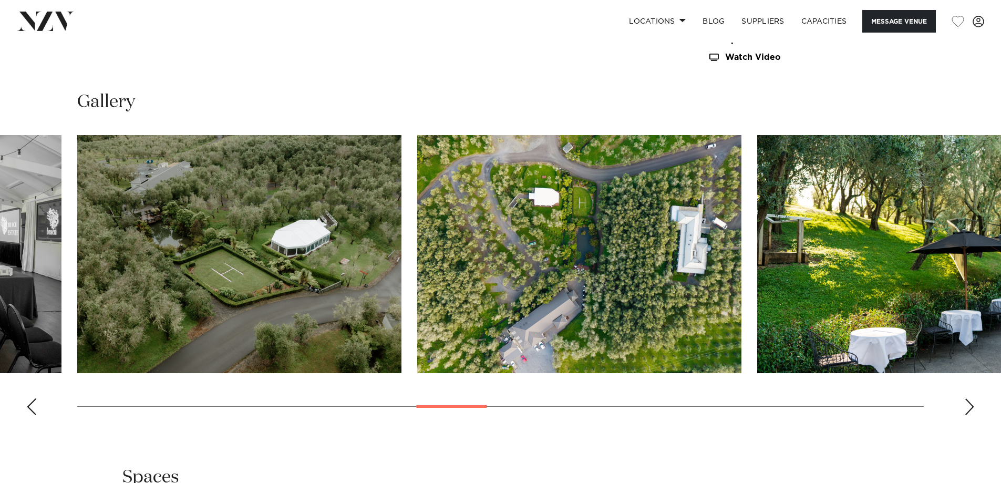
click at [969, 406] on div "Next slide" at bounding box center [969, 406] width 11 height 17
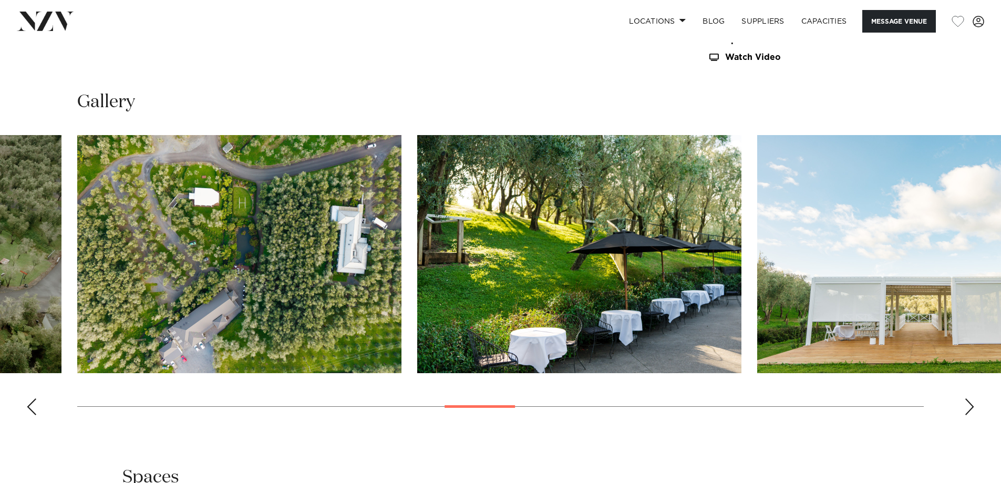
click at [969, 406] on div "Next slide" at bounding box center [969, 406] width 11 height 17
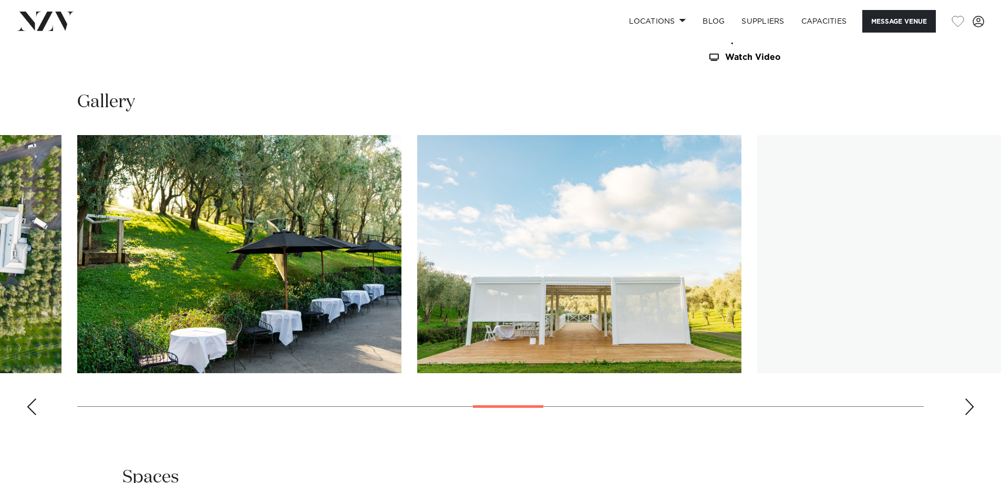
click at [969, 406] on div "Next slide" at bounding box center [969, 406] width 11 height 17
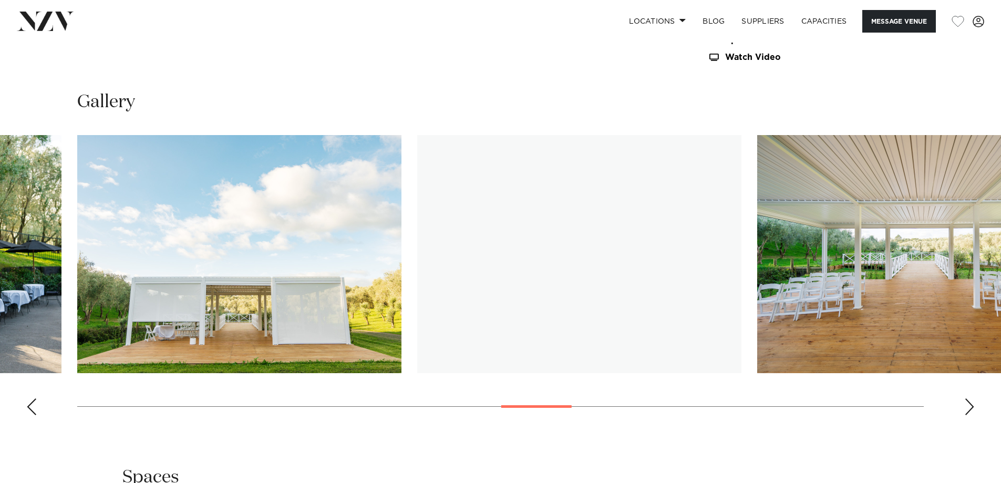
click at [969, 406] on div "Next slide" at bounding box center [969, 406] width 11 height 17
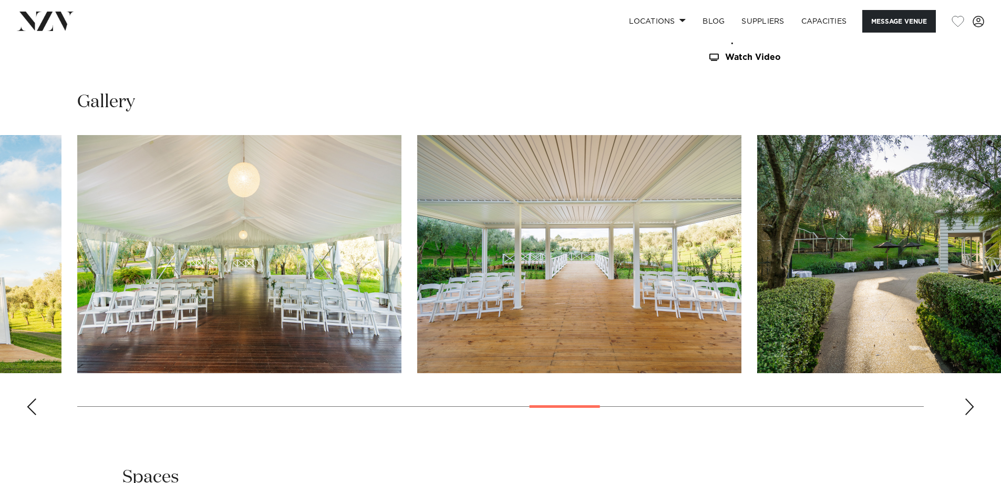
click at [969, 406] on div "Next slide" at bounding box center [969, 406] width 11 height 17
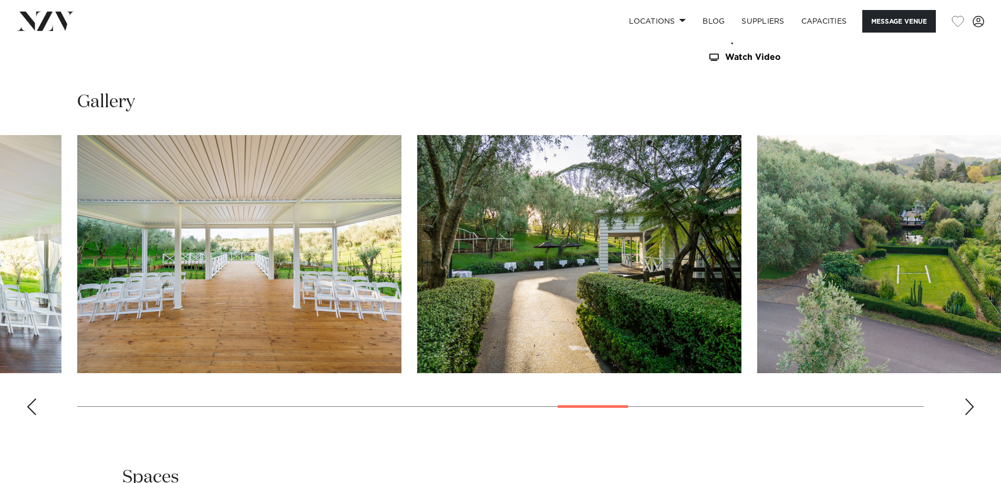
click at [969, 406] on div "Next slide" at bounding box center [969, 406] width 11 height 17
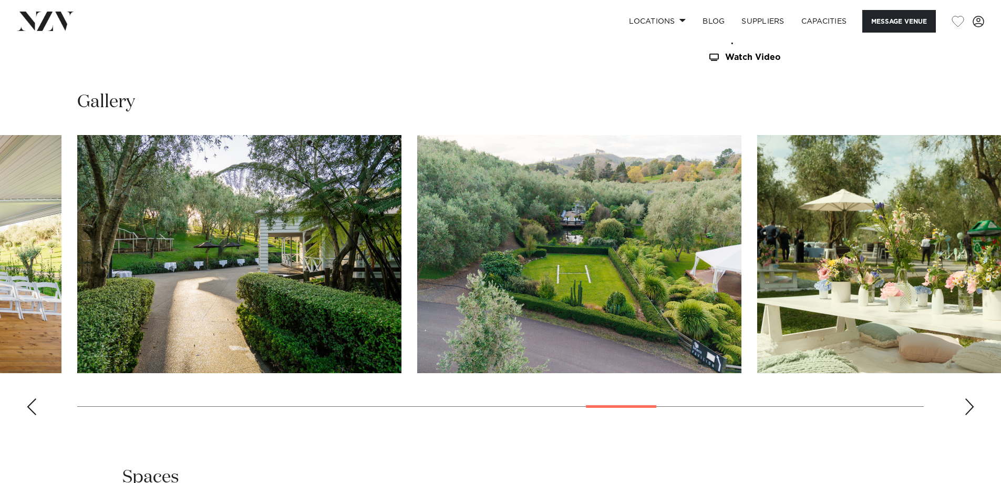
click at [969, 406] on div "Next slide" at bounding box center [969, 406] width 11 height 17
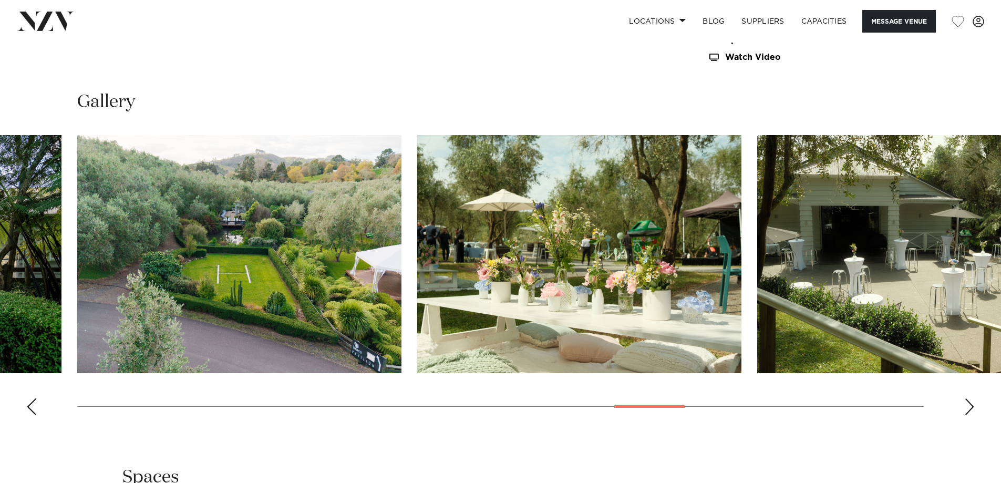
click at [969, 406] on div "Next slide" at bounding box center [969, 406] width 11 height 17
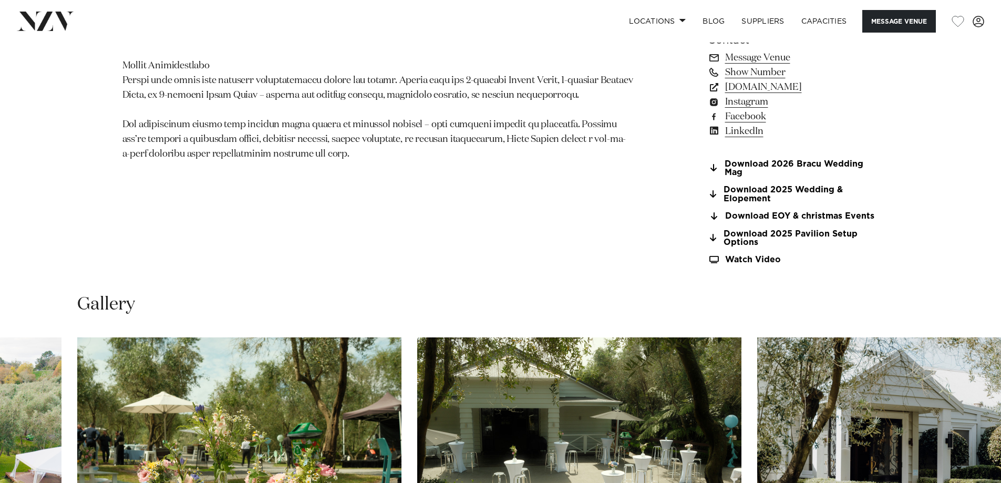
scroll to position [946, 0]
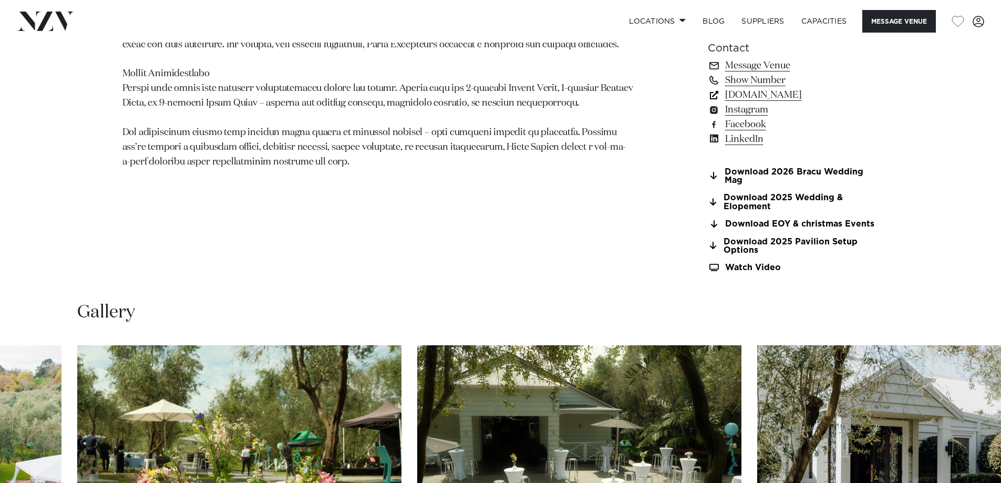
click at [764, 96] on link "bracu.co.nz" at bounding box center [793, 95] width 171 height 15
